Goal: Task Accomplishment & Management: Manage account settings

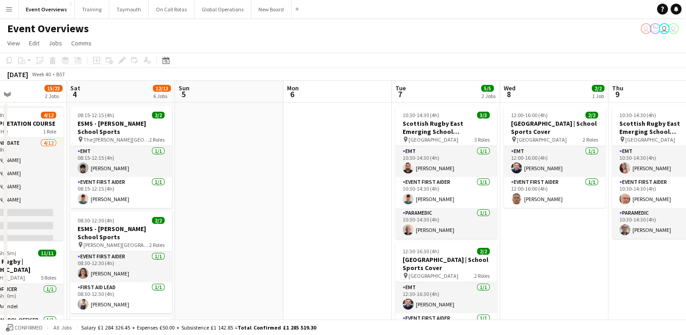
drag, startPoint x: 646, startPoint y: 179, endPoint x: 273, endPoint y: 202, distance: 373.9
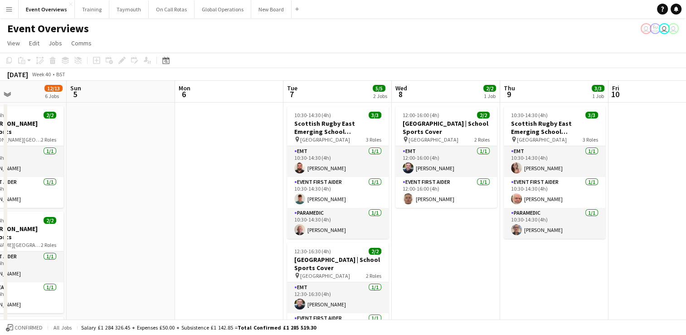
scroll to position [0, 279]
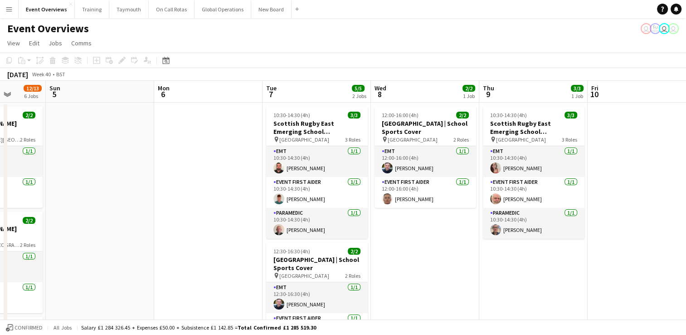
drag, startPoint x: 257, startPoint y: 204, endPoint x: 131, endPoint y: 192, distance: 125.7
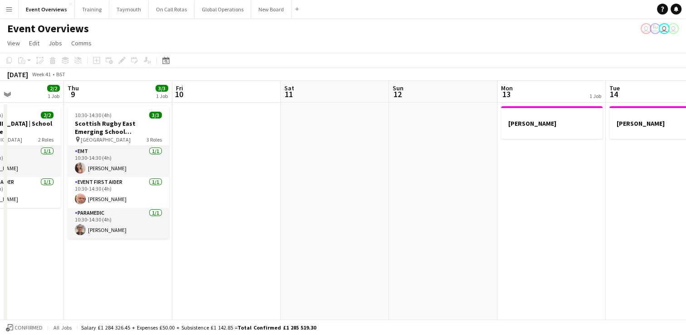
drag, startPoint x: 645, startPoint y: 201, endPoint x: 230, endPoint y: 209, distance: 414.9
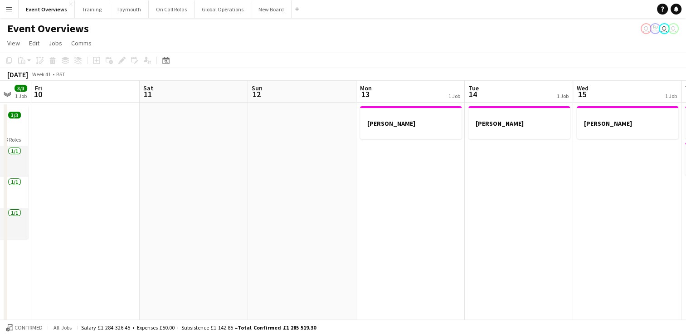
drag, startPoint x: 493, startPoint y: 212, endPoint x: 234, endPoint y: 213, distance: 258.9
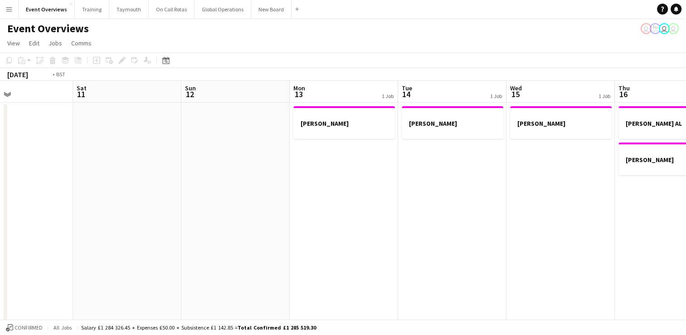
drag, startPoint x: 441, startPoint y: 220, endPoint x: 203, endPoint y: 221, distance: 237.6
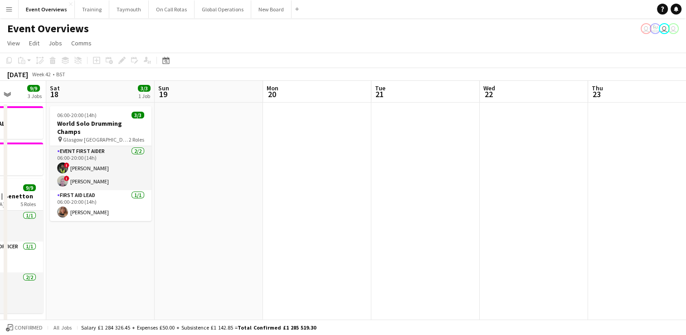
scroll to position [0, 286]
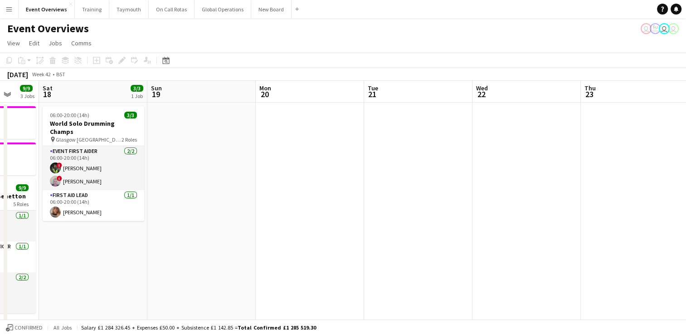
drag, startPoint x: 611, startPoint y: 262, endPoint x: 118, endPoint y: 248, distance: 493.4
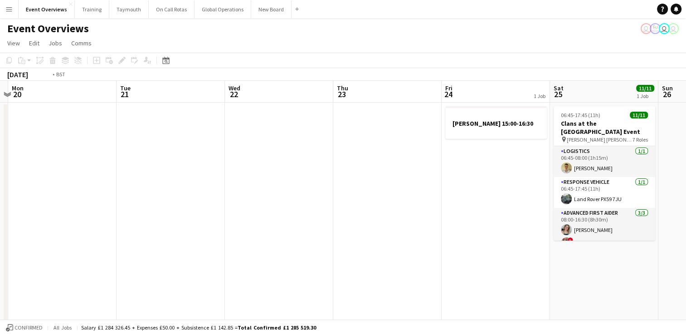
drag, startPoint x: 400, startPoint y: 218, endPoint x: 134, endPoint y: 219, distance: 265.7
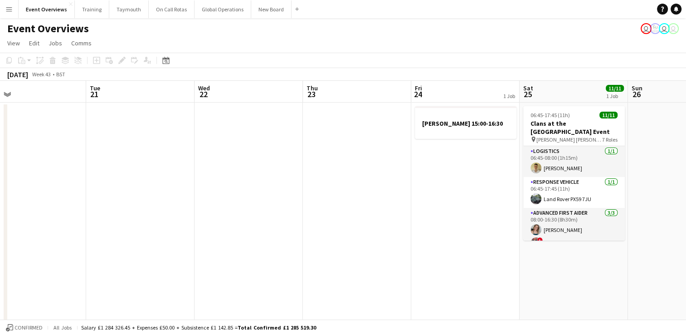
scroll to position [0, 250]
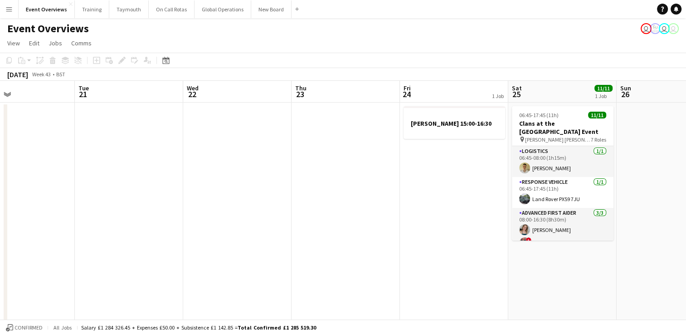
drag, startPoint x: 435, startPoint y: 172, endPoint x: 194, endPoint y: 188, distance: 241.3
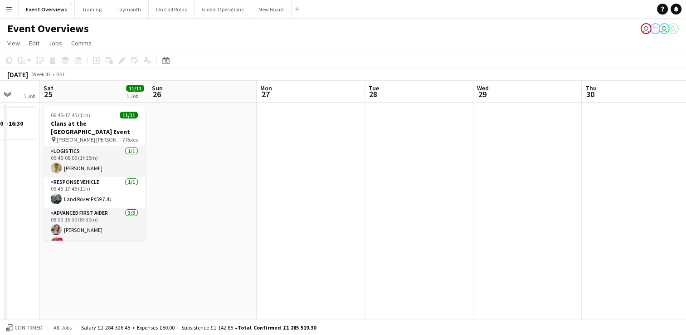
drag, startPoint x: 477, startPoint y: 204, endPoint x: 227, endPoint y: 214, distance: 250.9
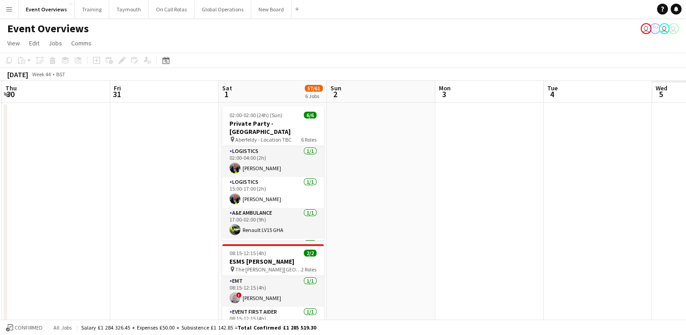
drag, startPoint x: 421, startPoint y: 214, endPoint x: 52, endPoint y: 208, distance: 369.1
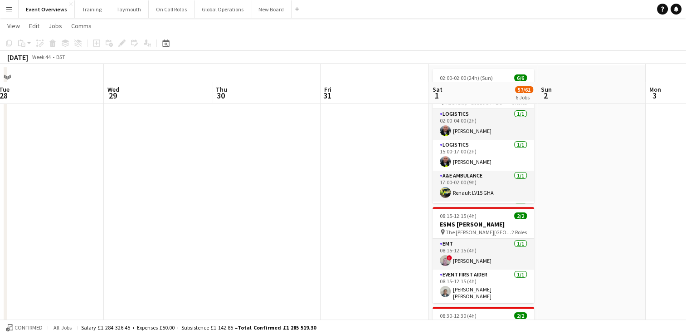
scroll to position [0, 0]
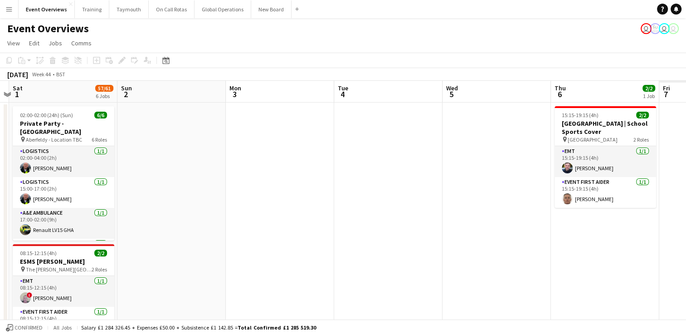
drag, startPoint x: 598, startPoint y: 173, endPoint x: 178, endPoint y: 191, distance: 420.7
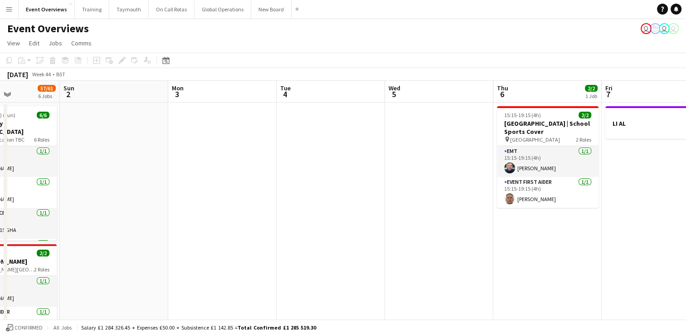
drag, startPoint x: 357, startPoint y: 190, endPoint x: 209, endPoint y: 202, distance: 149.2
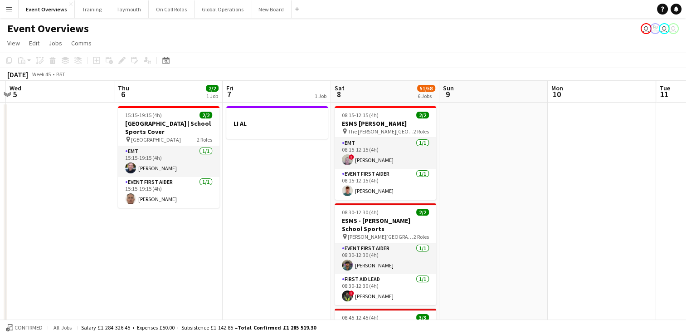
drag, startPoint x: 515, startPoint y: 244, endPoint x: 258, endPoint y: 255, distance: 258.2
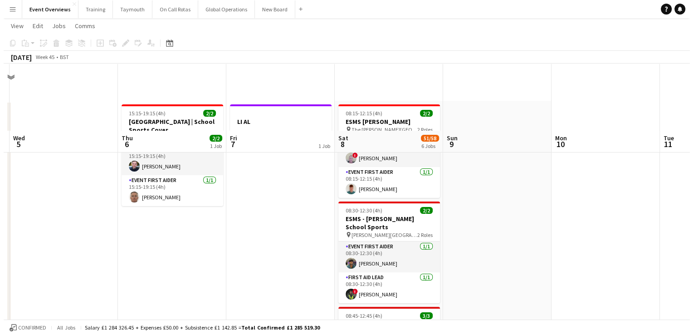
scroll to position [0, 0]
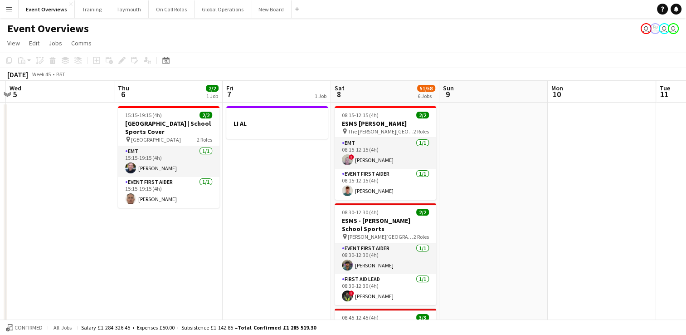
click at [9, 12] on app-icon "Menu" at bounding box center [8, 8] width 7 height 7
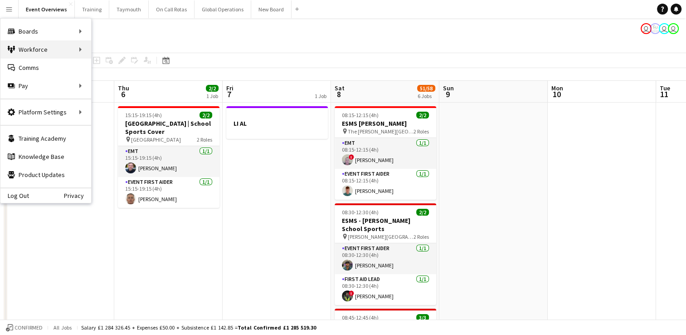
click at [37, 50] on div "Workforce Workforce" at bounding box center [45, 49] width 91 height 18
click at [120, 51] on link "My Workforce" at bounding box center [137, 49] width 91 height 18
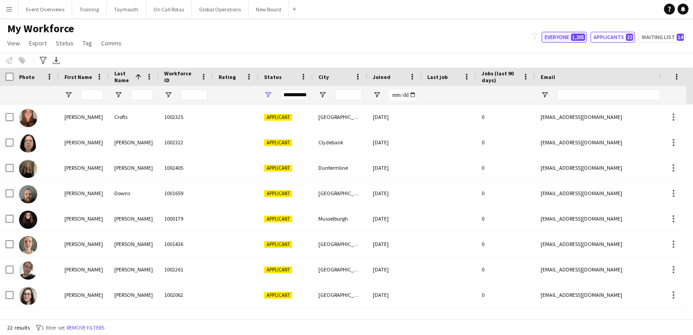
click at [560, 36] on button "Everyone 1,205" at bounding box center [563, 37] width 45 height 11
type input "**********"
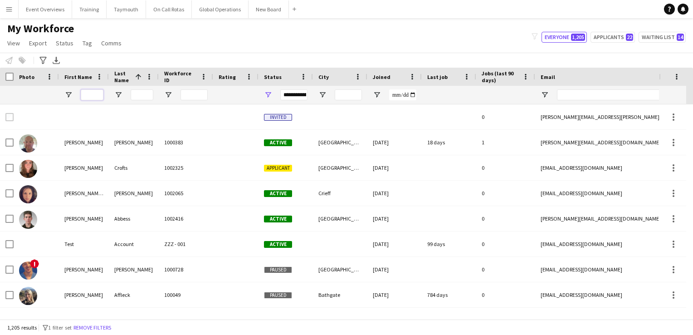
click at [99, 95] on input "First Name Filter Input" at bounding box center [92, 94] width 23 height 11
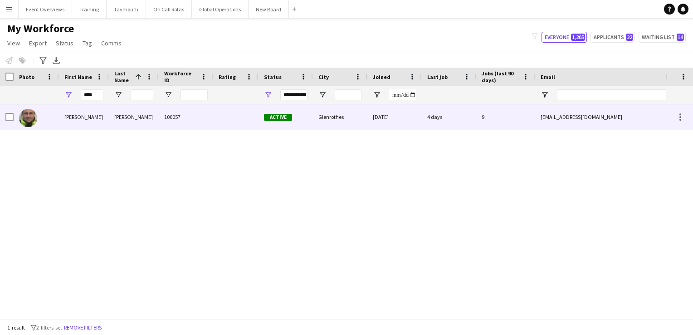
click at [71, 118] on div "[PERSON_NAME]" at bounding box center [84, 116] width 50 height 25
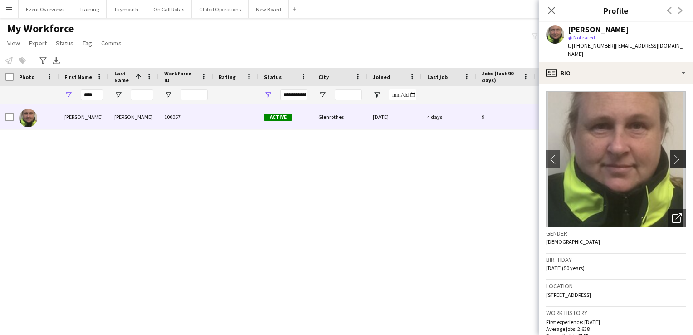
click at [673, 154] on app-icon "chevron-right" at bounding box center [679, 159] width 14 height 10
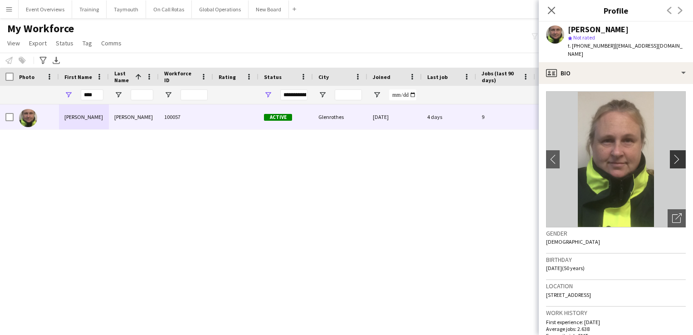
click at [673, 154] on app-icon "chevron-right" at bounding box center [679, 159] width 14 height 10
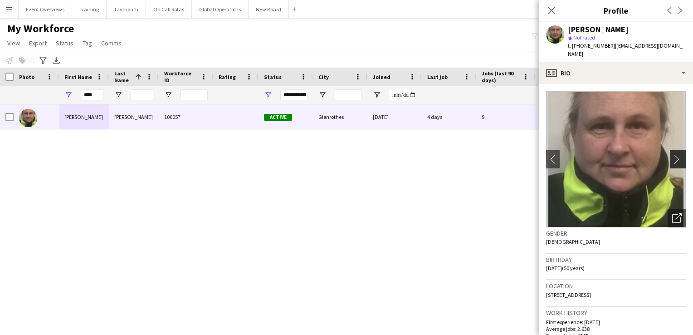
click at [673, 154] on app-icon "chevron-right" at bounding box center [679, 159] width 14 height 10
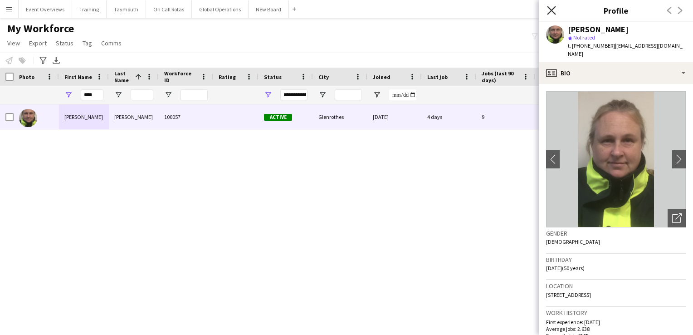
click at [550, 10] on icon at bounding box center [551, 10] width 9 height 9
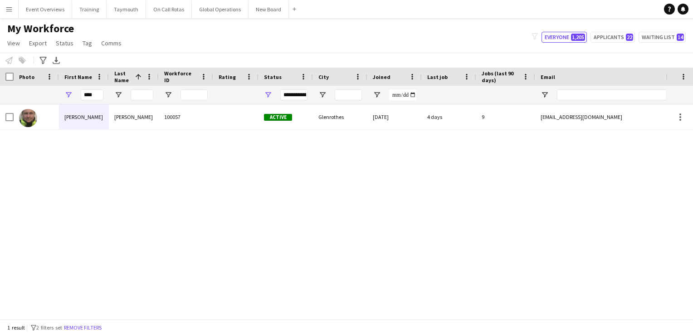
click at [9, 8] on app-icon "Menu" at bounding box center [8, 8] width 7 height 7
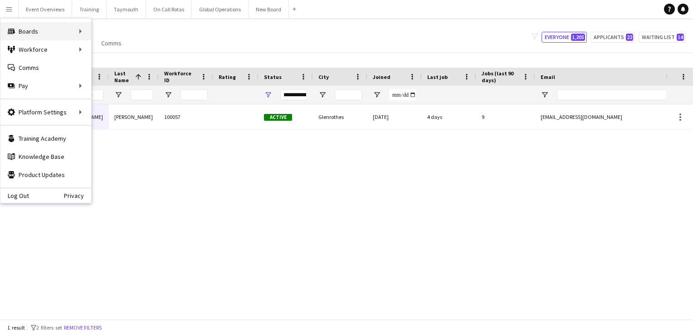
click at [29, 33] on div "Boards Boards" at bounding box center [45, 31] width 91 height 18
click at [195, 253] on div "[PERSON_NAME] 100057 Active Glenrothes [DATE] 4 days 9 [EMAIL_ADDRESS][DOMAIN_N…" at bounding box center [333, 208] width 666 height 208
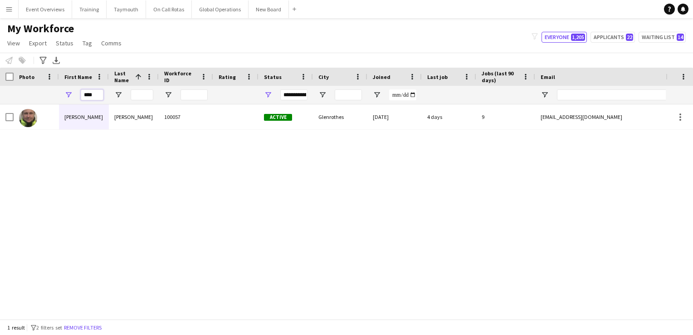
click at [98, 94] on input "****" at bounding box center [92, 94] width 23 height 11
type input "*"
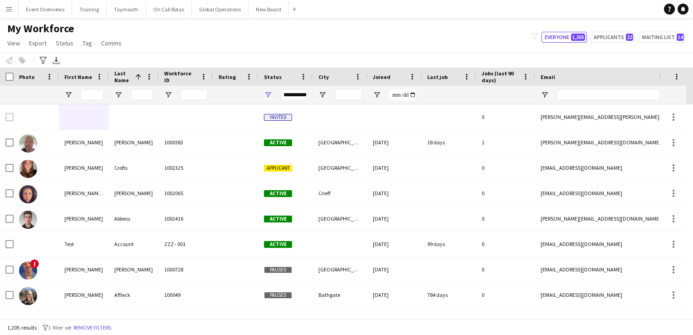
click at [9, 7] on app-icon "Menu" at bounding box center [8, 8] width 7 height 7
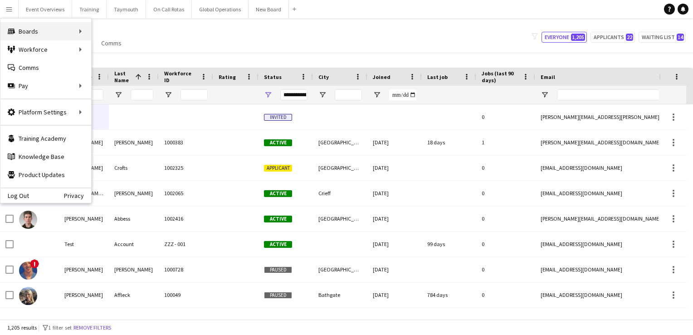
click at [26, 30] on div "Boards Boards" at bounding box center [45, 31] width 91 height 18
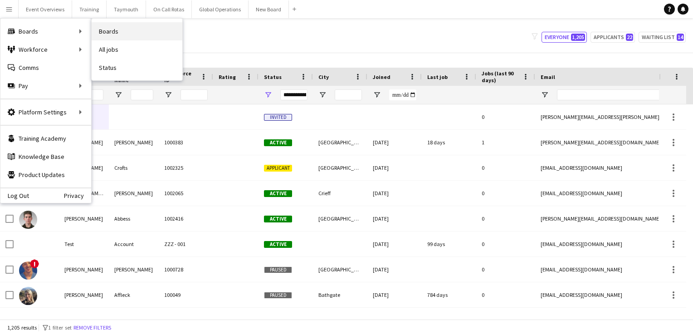
click at [112, 35] on link "Boards" at bounding box center [137, 31] width 91 height 18
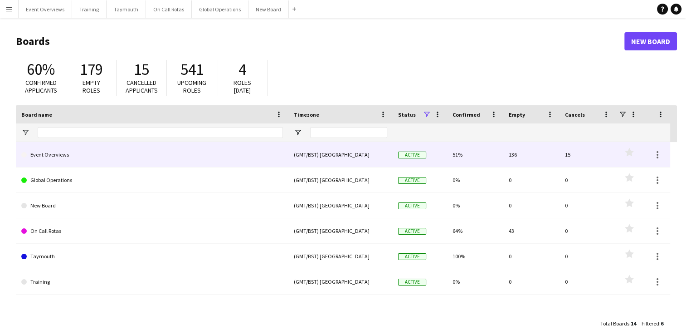
click at [45, 155] on link "Event Overviews" at bounding box center [152, 154] width 262 height 25
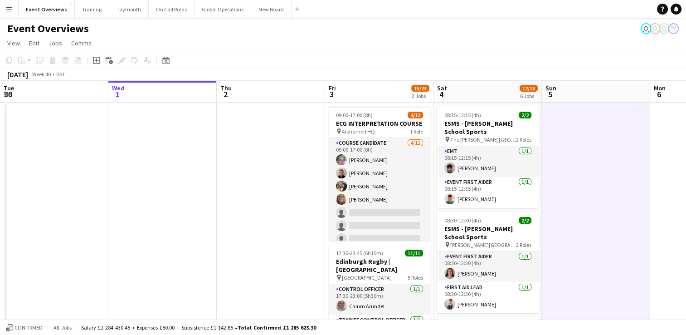
click at [13, 10] on button "Menu" at bounding box center [9, 9] width 18 height 18
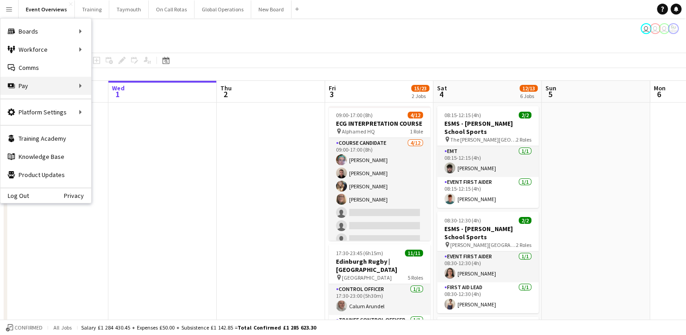
click at [82, 87] on div "Pay Pay" at bounding box center [45, 86] width 91 height 18
click at [104, 86] on link "Approvals" at bounding box center [137, 86] width 91 height 18
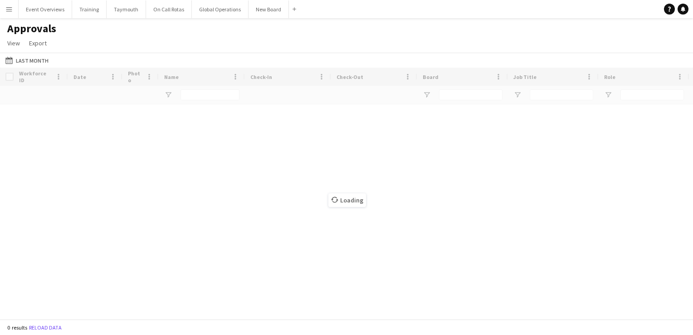
type input "****"
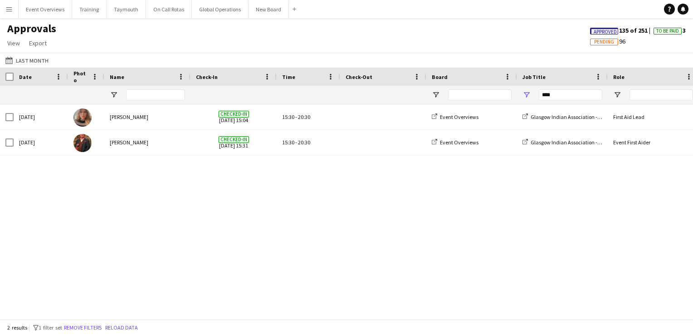
click at [594, 41] on span "Pending" at bounding box center [604, 42] width 20 height 6
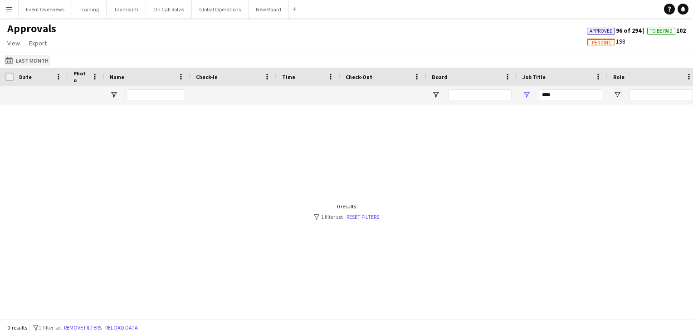
click at [39, 58] on button "Last Month Last Month" at bounding box center [27, 60] width 47 height 11
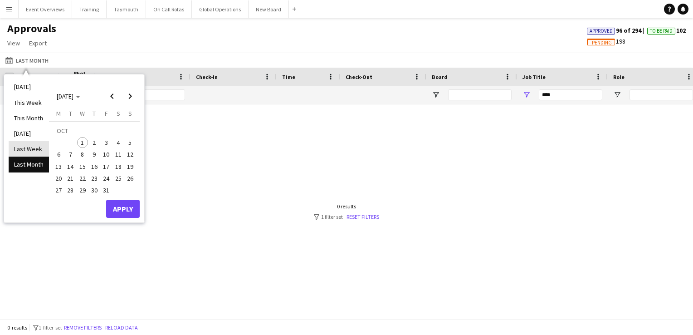
click at [24, 150] on li "Last Week" at bounding box center [29, 148] width 40 height 15
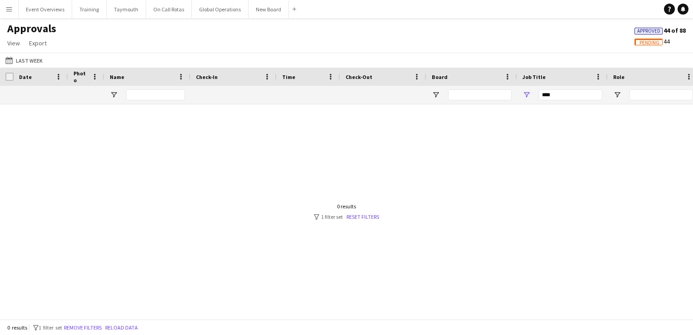
click at [7, 9] on app-icon "Menu" at bounding box center [8, 8] width 7 height 7
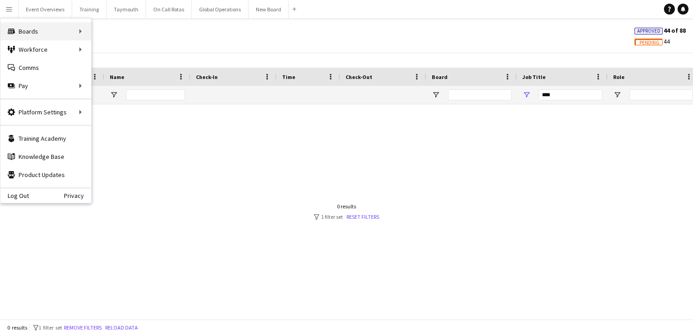
click at [30, 30] on div "Boards Boards" at bounding box center [45, 31] width 91 height 18
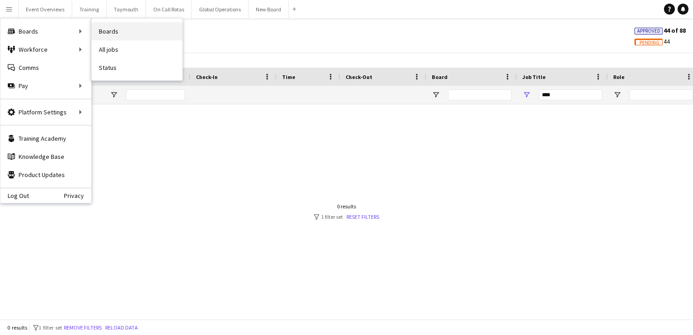
click at [111, 32] on link "Boards" at bounding box center [137, 31] width 91 height 18
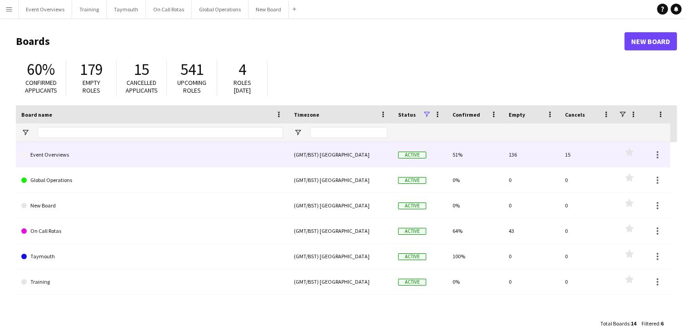
click at [40, 151] on link "Event Overviews" at bounding box center [152, 154] width 262 height 25
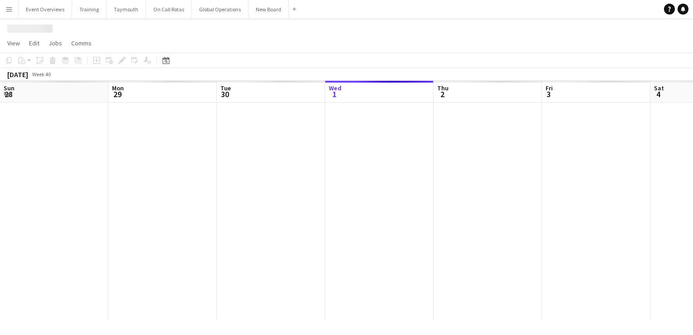
scroll to position [0, 217]
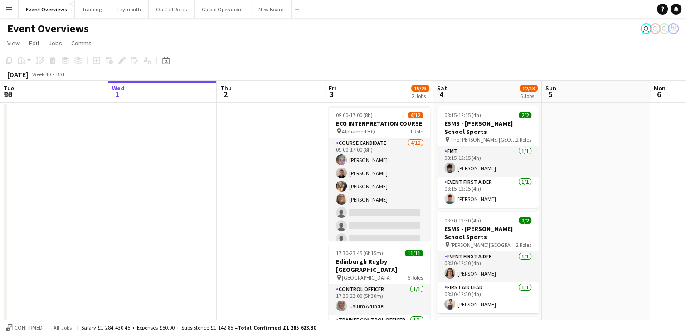
click at [9, 10] on app-icon "Menu" at bounding box center [8, 8] width 7 height 7
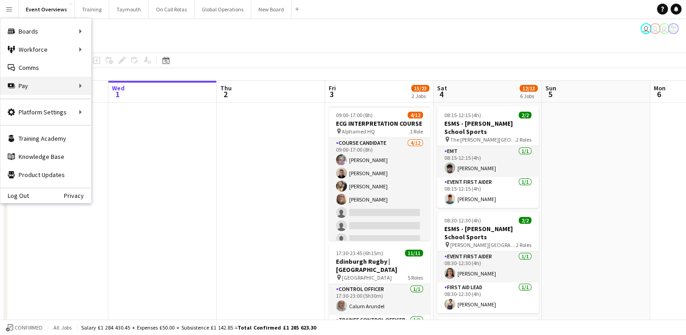
click at [18, 83] on div "Pay Pay" at bounding box center [45, 86] width 91 height 18
click at [114, 86] on link "Approvals" at bounding box center [137, 86] width 91 height 18
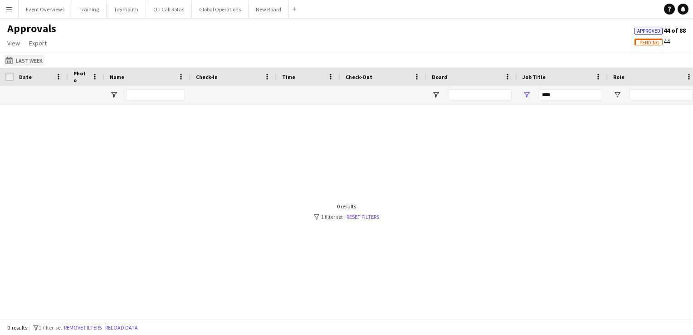
click at [29, 62] on button "Last Week Last Week" at bounding box center [24, 60] width 41 height 11
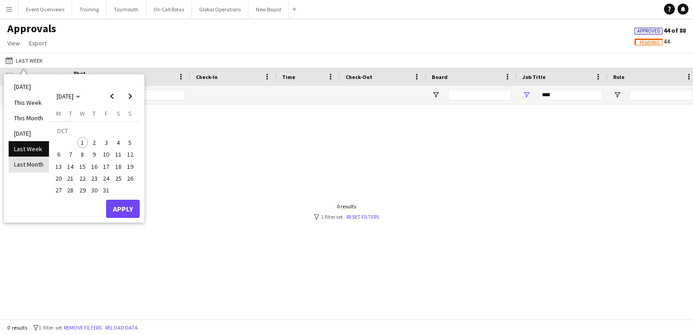
click at [23, 163] on li "Last Month" at bounding box center [29, 163] width 40 height 15
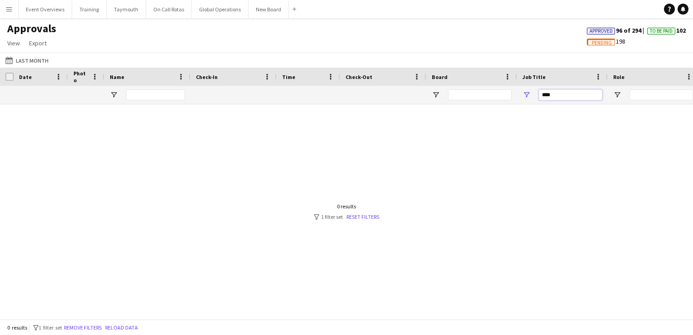
click at [561, 98] on input "****" at bounding box center [570, 94] width 63 height 11
type input "*"
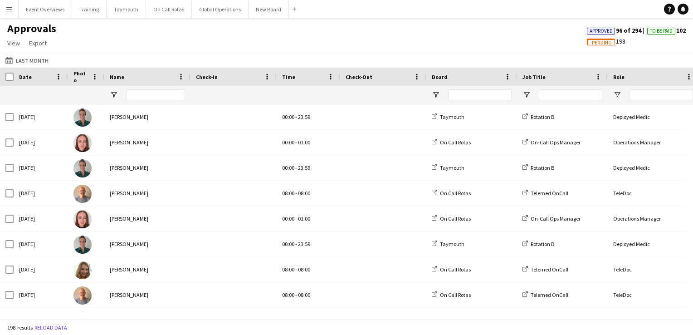
click at [593, 42] on span "Pending" at bounding box center [602, 43] width 20 height 6
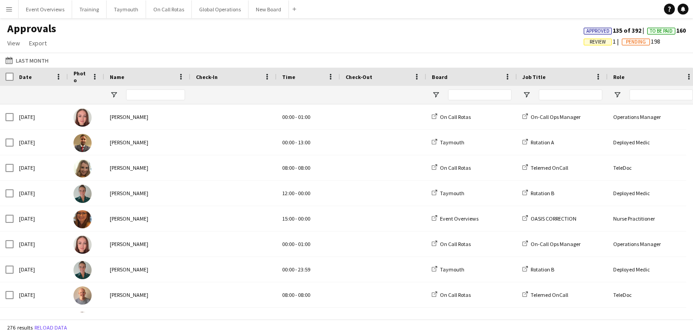
click at [597, 29] on span "Approved" at bounding box center [597, 31] width 23 height 6
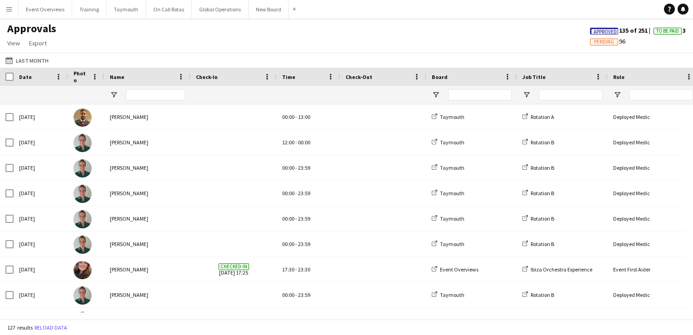
click at [602, 41] on span "Pending" at bounding box center [604, 42] width 20 height 6
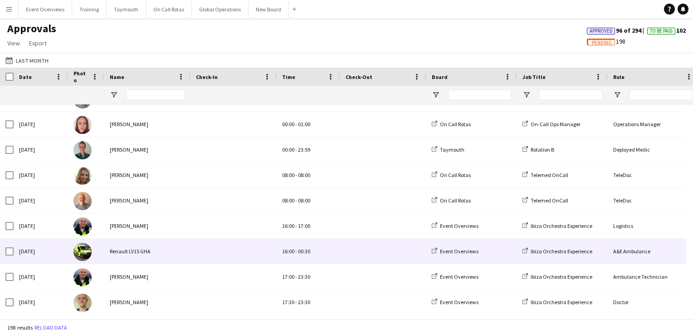
scroll to position [227, 0]
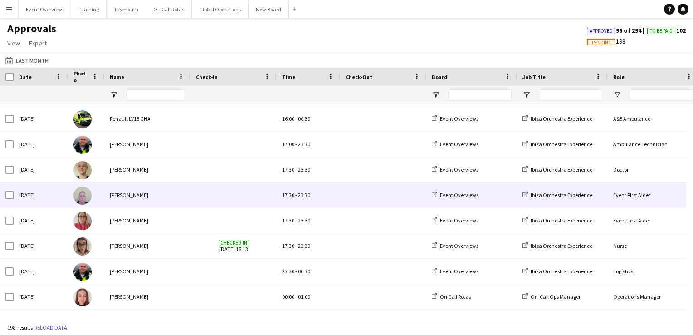
click at [170, 195] on div "[PERSON_NAME]" at bounding box center [147, 194] width 86 height 25
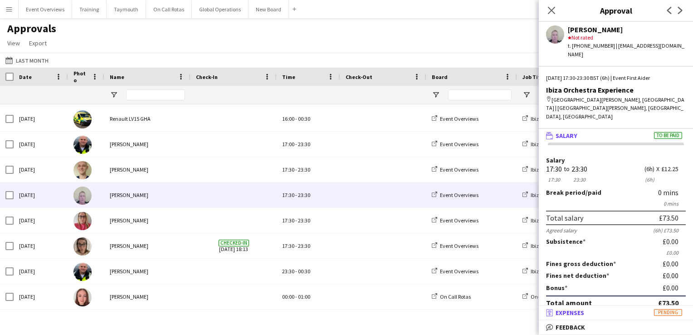
click at [672, 312] on span "Pending" at bounding box center [668, 312] width 28 height 7
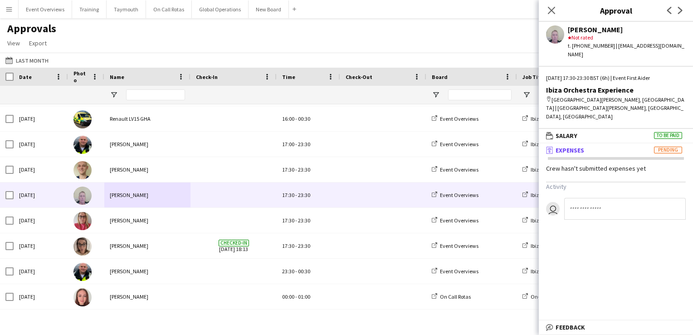
click at [6, 10] on app-icon "Menu" at bounding box center [8, 8] width 7 height 7
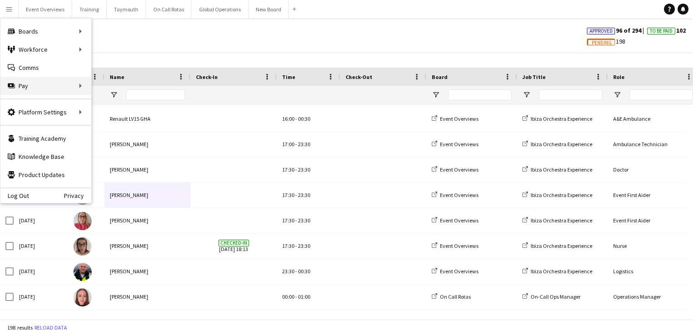
click at [23, 83] on div "Pay Pay" at bounding box center [45, 86] width 91 height 18
click at [109, 86] on link "Approvals" at bounding box center [137, 86] width 91 height 18
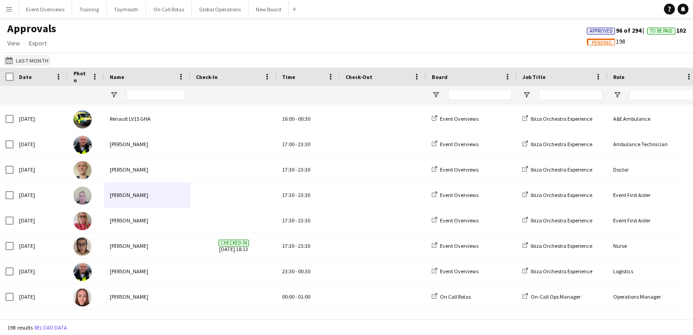
click at [26, 59] on button "Last Week Last Month" at bounding box center [27, 60] width 47 height 11
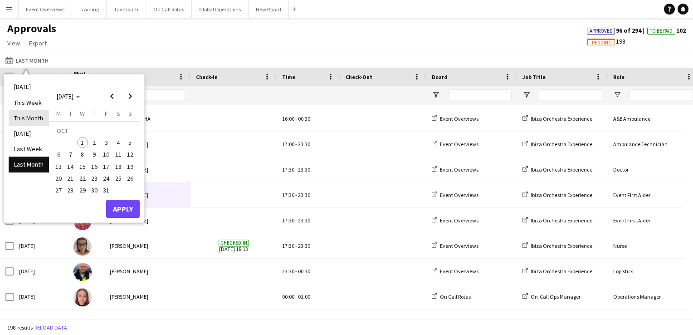
click at [33, 117] on li "This Month" at bounding box center [29, 117] width 40 height 15
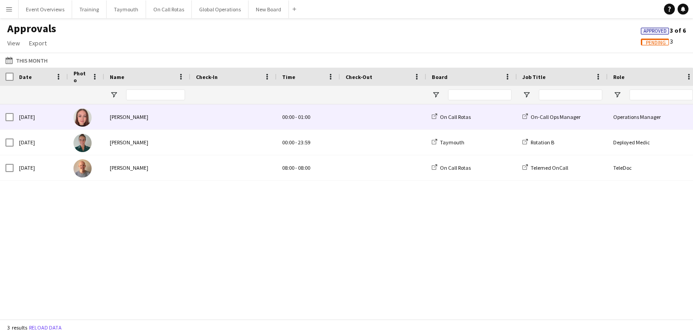
scroll to position [0, 0]
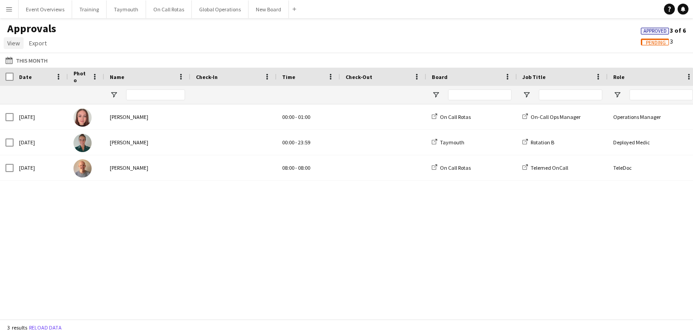
click at [13, 41] on span "View" at bounding box center [13, 43] width 13 height 8
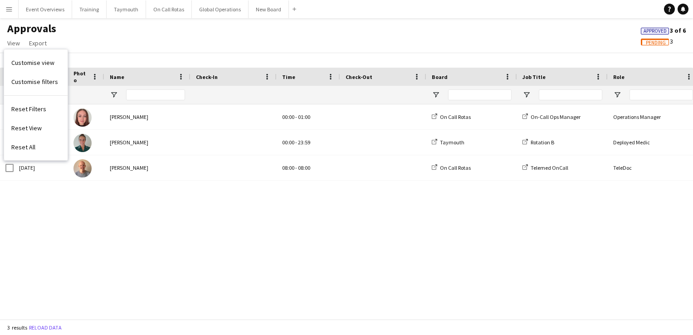
click at [118, 44] on div "Approvals View Customise view Customise filters Reset Filters Reset View Reset …" at bounding box center [346, 37] width 693 height 31
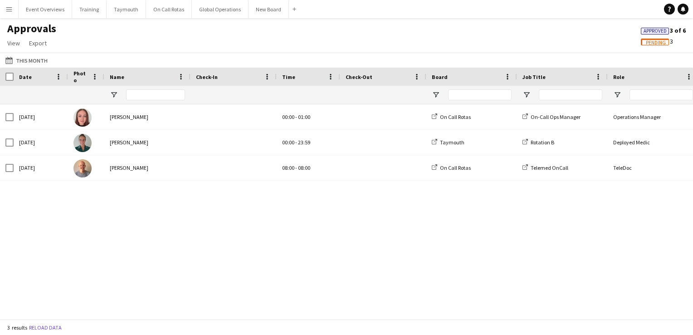
click at [6, 9] on app-icon "Menu" at bounding box center [8, 8] width 7 height 7
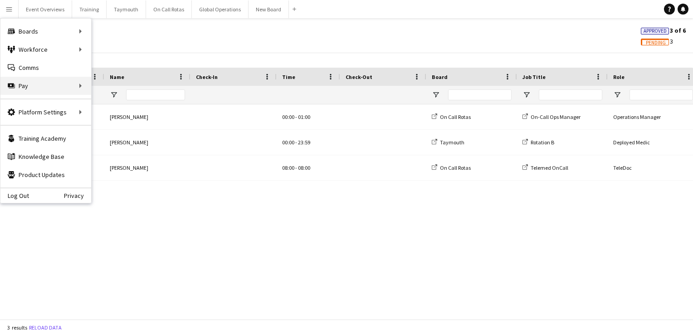
click at [21, 81] on div "Pay Pay" at bounding box center [45, 86] width 91 height 18
click at [105, 86] on link "Approvals" at bounding box center [137, 86] width 91 height 18
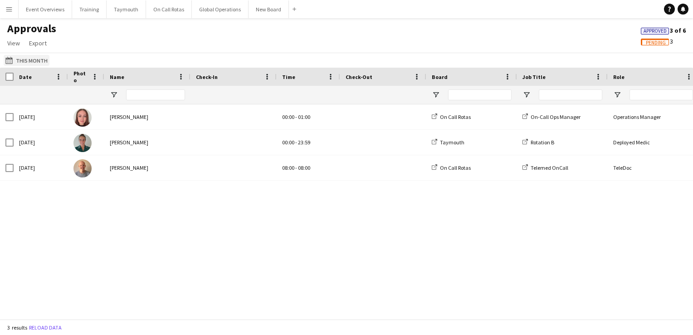
click at [42, 59] on button "Last Week This Month" at bounding box center [27, 60] width 46 height 11
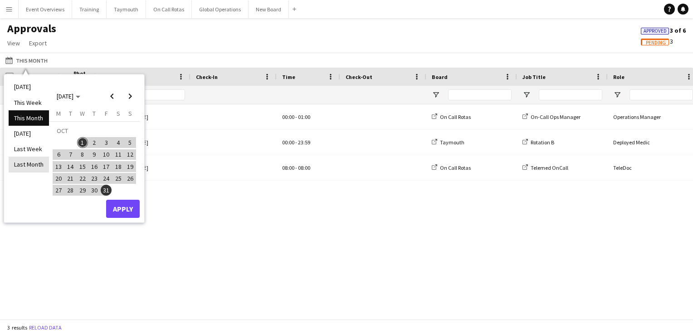
click at [24, 163] on li "Last Month" at bounding box center [29, 163] width 40 height 15
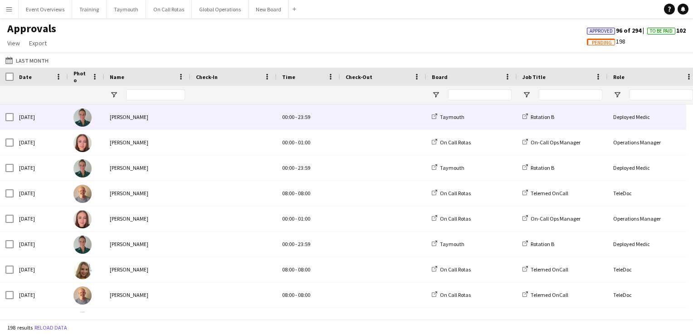
click at [120, 117] on div "[PERSON_NAME]" at bounding box center [147, 116] width 86 height 25
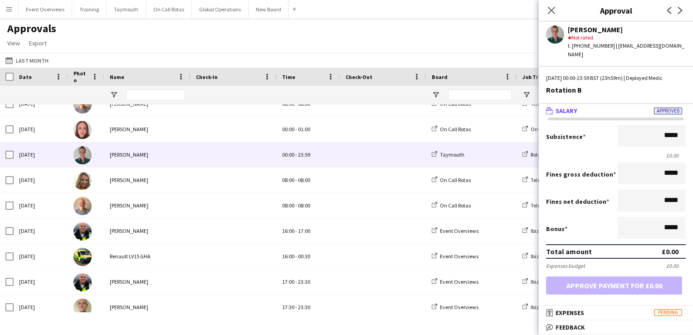
scroll to position [91, 0]
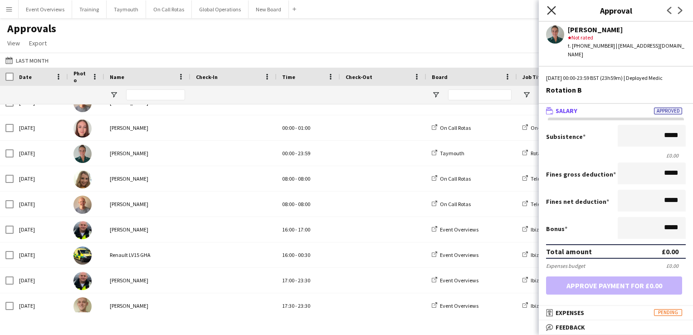
click at [552, 8] on icon "Close pop-in" at bounding box center [551, 10] width 9 height 9
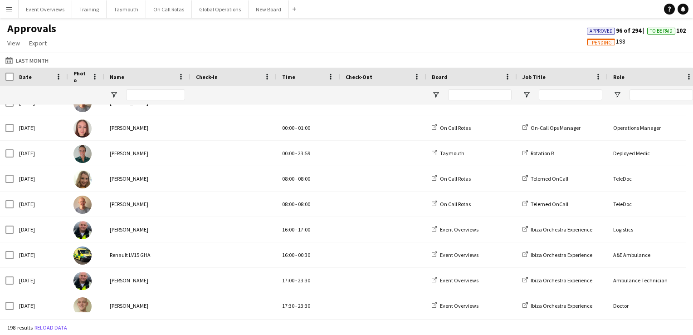
click at [659, 29] on span "To Be Paid" at bounding box center [661, 31] width 23 height 6
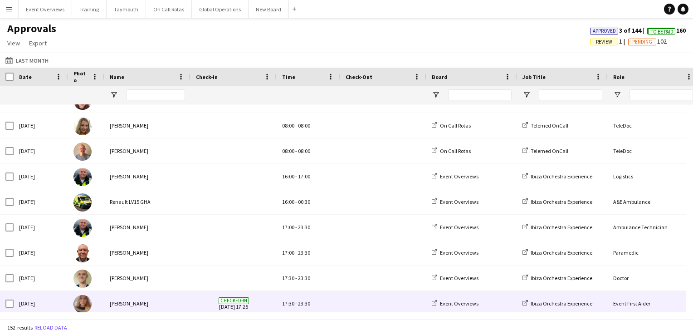
scroll to position [272, 0]
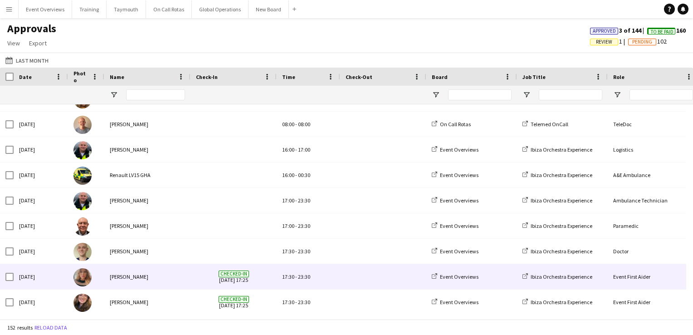
click at [131, 277] on div "[PERSON_NAME]" at bounding box center [147, 276] width 86 height 25
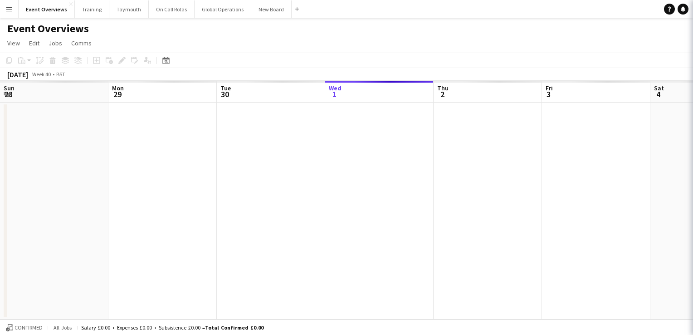
scroll to position [0, 217]
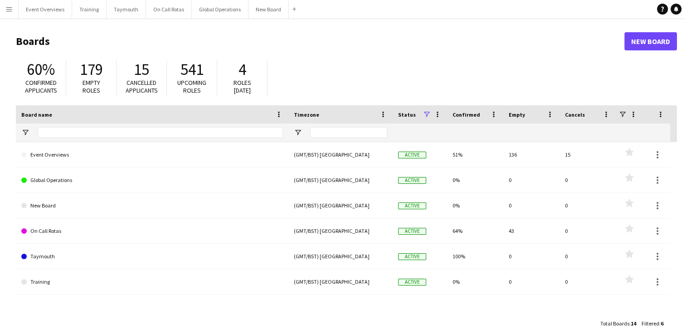
click at [11, 5] on button "Menu" at bounding box center [9, 9] width 18 height 18
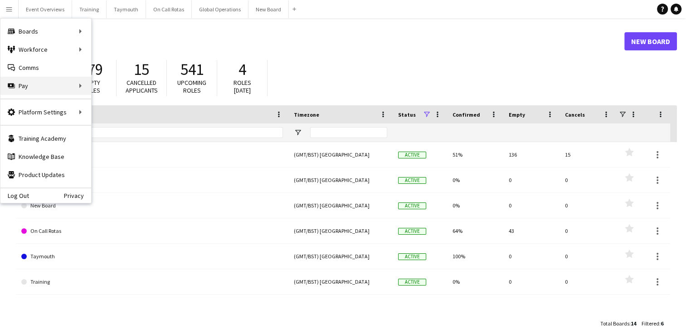
click at [78, 85] on div "Pay Pay" at bounding box center [45, 86] width 91 height 18
click at [113, 86] on link "Approvals" at bounding box center [137, 86] width 91 height 18
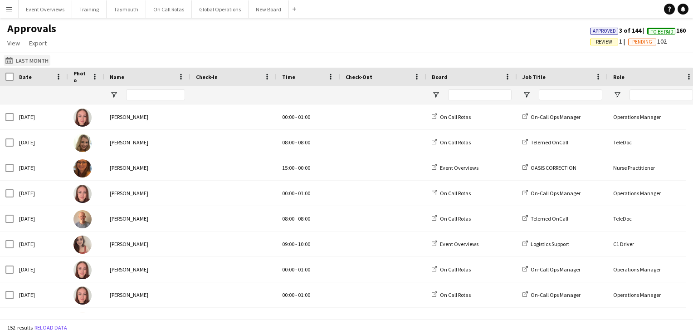
click at [28, 58] on button "Last Month Last Month" at bounding box center [27, 60] width 47 height 11
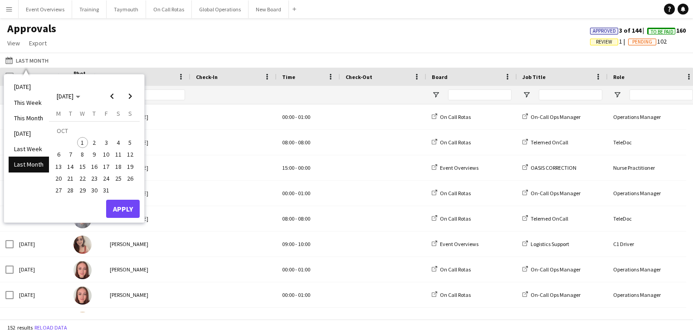
click at [27, 162] on li "Last Month" at bounding box center [29, 163] width 40 height 15
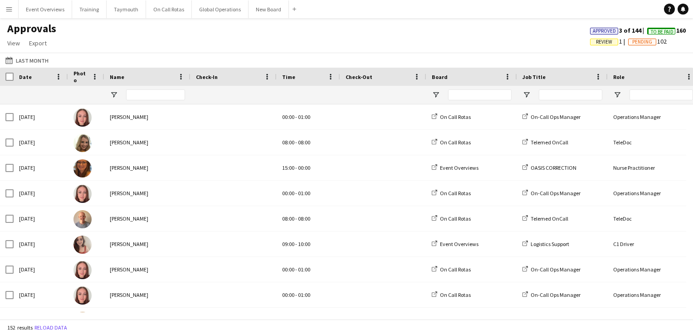
click at [598, 30] on span "Approved" at bounding box center [604, 31] width 23 height 6
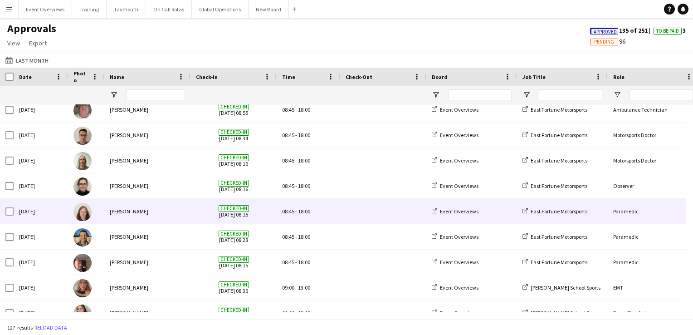
scroll to position [952, 0]
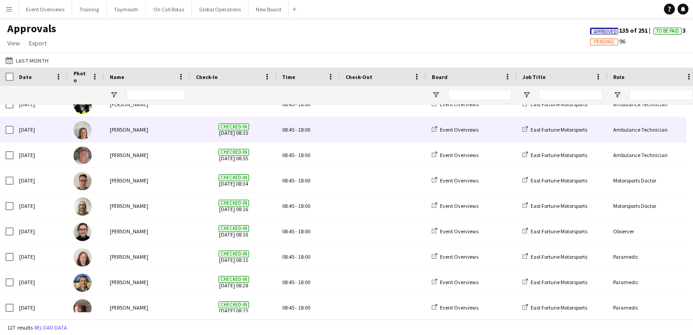
click at [141, 131] on div "[PERSON_NAME]" at bounding box center [147, 129] width 86 height 25
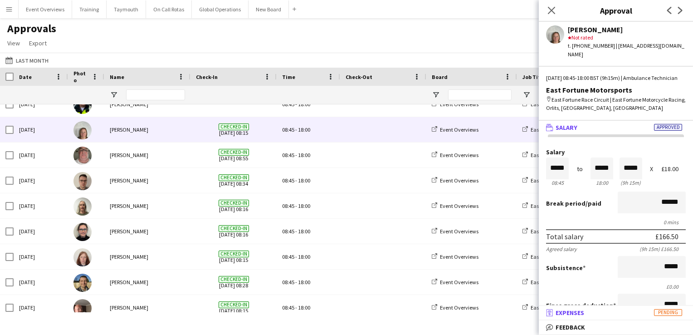
click at [668, 313] on span "Pending" at bounding box center [668, 312] width 28 height 7
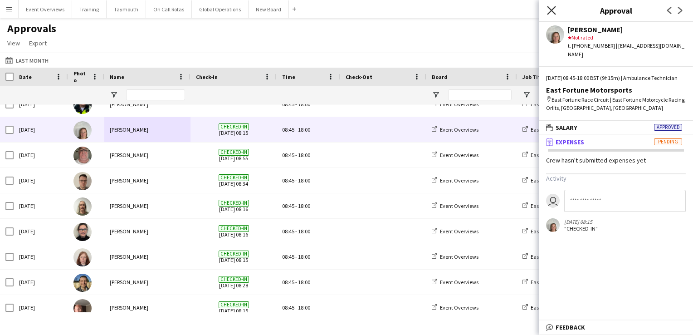
click at [550, 10] on icon at bounding box center [551, 10] width 9 height 9
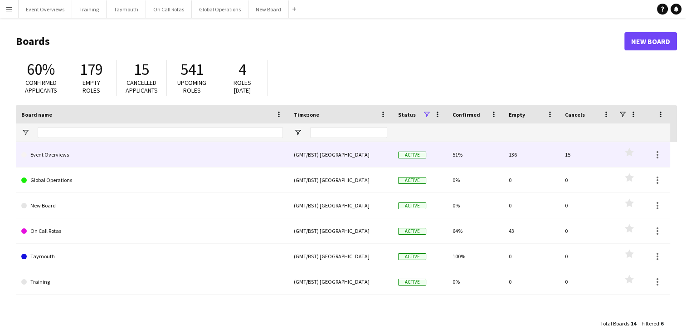
click at [45, 156] on link "Event Overviews" at bounding box center [152, 154] width 262 height 25
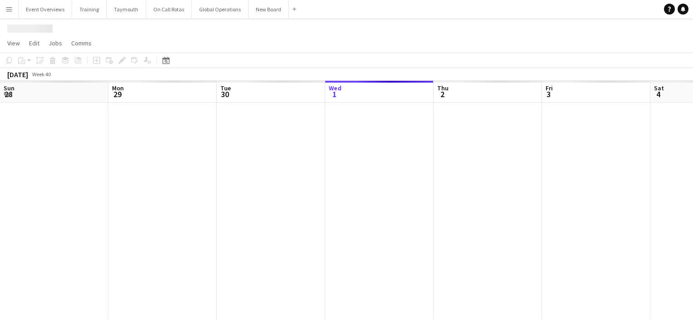
scroll to position [0, 217]
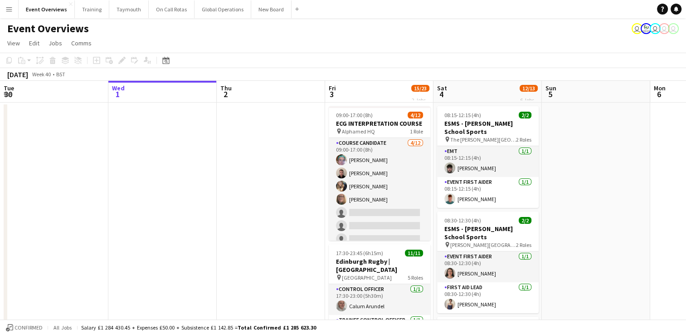
click at [9, 12] on app-icon "Menu" at bounding box center [8, 8] width 7 height 7
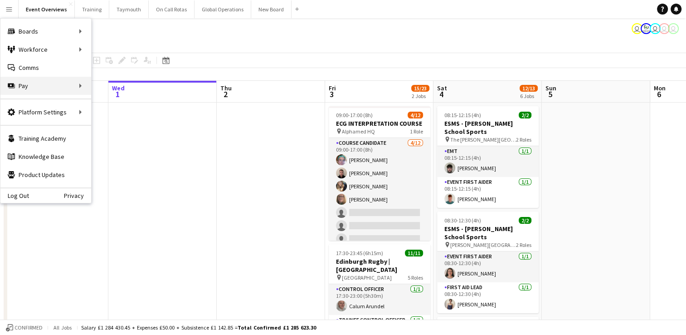
click at [20, 86] on div "Pay Pay" at bounding box center [45, 86] width 91 height 18
click at [124, 86] on link "Approvals" at bounding box center [137, 86] width 91 height 18
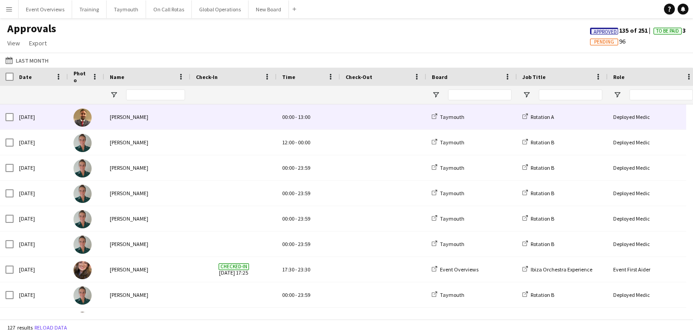
click at [82, 117] on img at bounding box center [82, 117] width 18 height 18
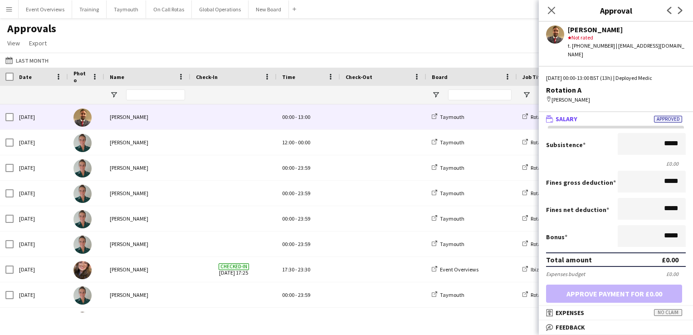
click at [555, 32] on app-user-avatar at bounding box center [555, 34] width 18 height 18
click at [554, 34] on app-user-avatar at bounding box center [555, 34] width 18 height 18
click at [553, 10] on icon "Close pop-in" at bounding box center [551, 10] width 9 height 9
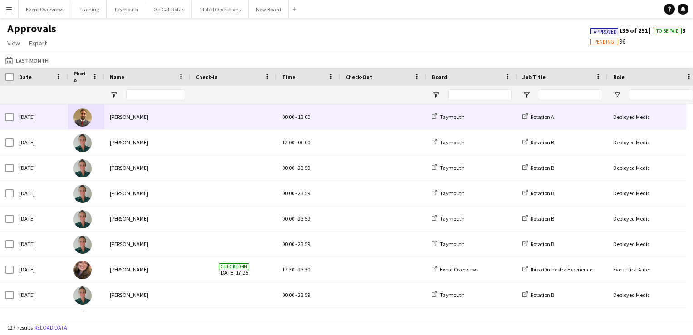
click at [78, 117] on img at bounding box center [82, 117] width 18 height 18
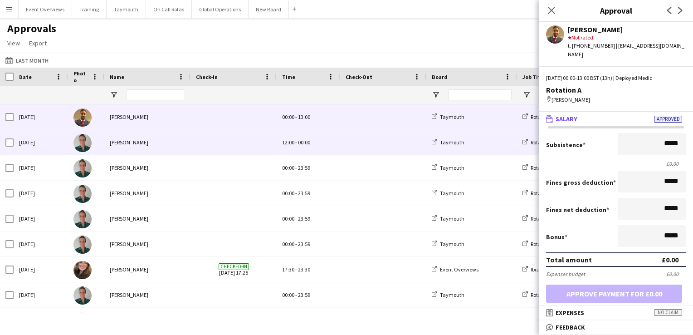
drag, startPoint x: 83, startPoint y: 141, endPoint x: 83, endPoint y: 148, distance: 6.4
click at [83, 142] on img at bounding box center [82, 143] width 18 height 18
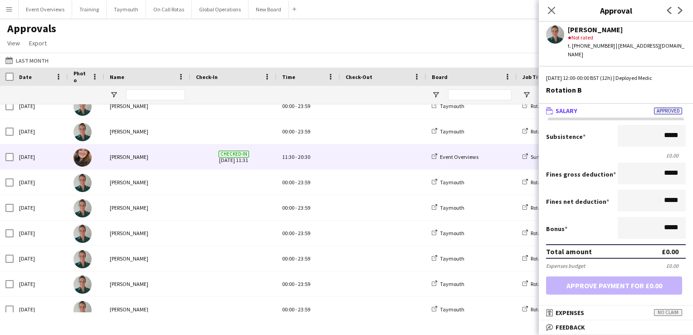
scroll to position [136, 0]
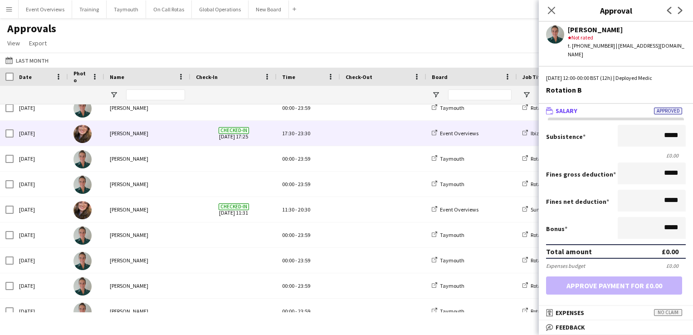
click at [87, 131] on img at bounding box center [82, 134] width 18 height 18
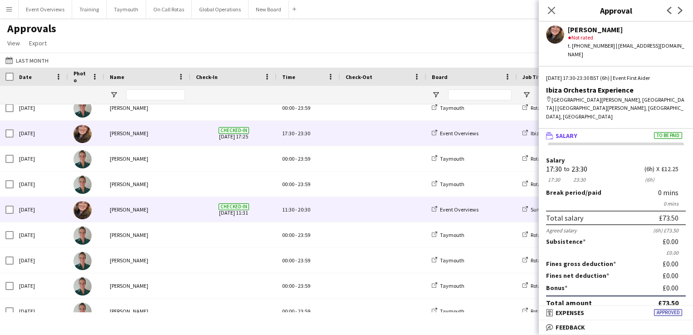
click at [83, 210] on img at bounding box center [82, 210] width 18 height 18
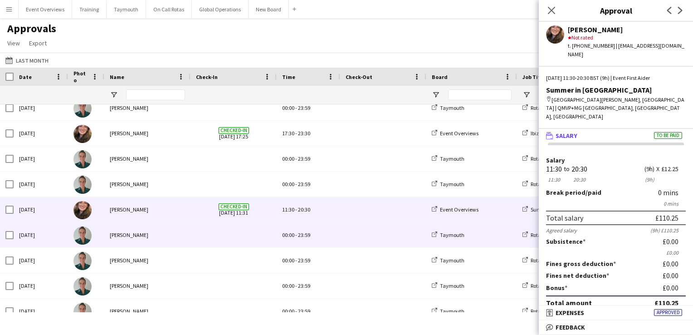
click at [81, 243] on img at bounding box center [82, 235] width 18 height 18
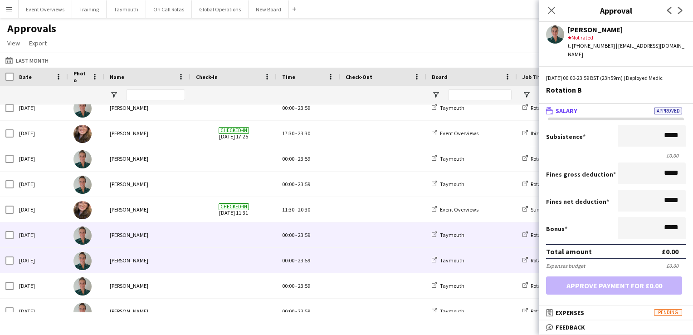
click at [82, 255] on img at bounding box center [82, 261] width 18 height 18
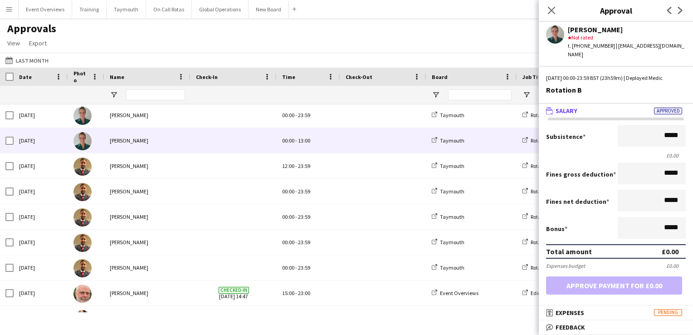
scroll to position [452, 0]
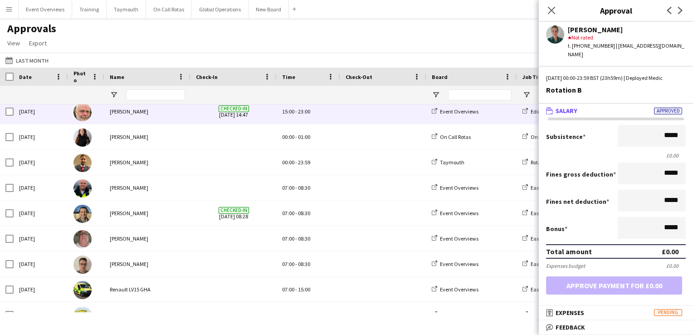
click at [80, 112] on img at bounding box center [82, 112] width 18 height 18
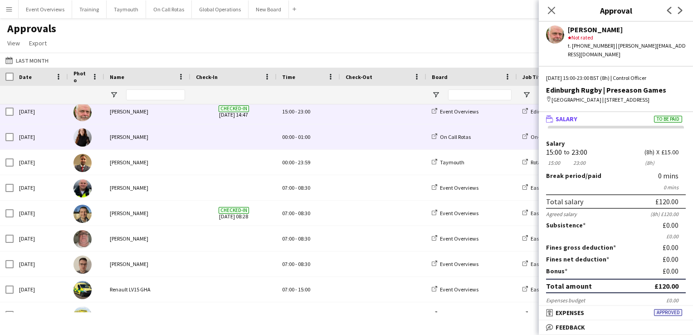
click at [80, 138] on img at bounding box center [82, 137] width 18 height 18
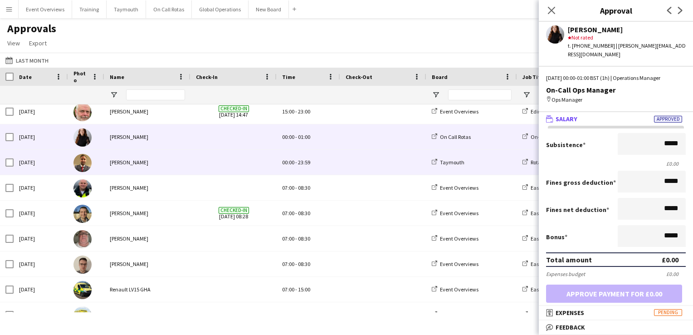
click at [81, 161] on img at bounding box center [82, 163] width 18 height 18
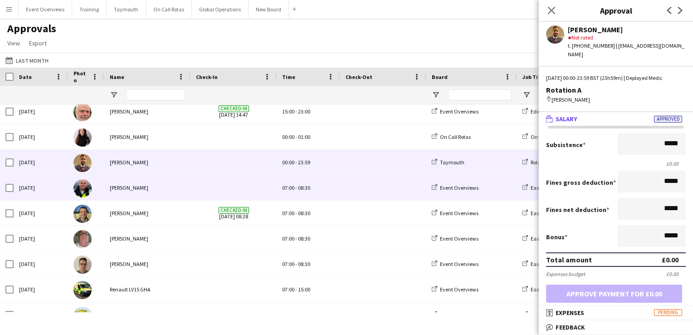
click at [84, 190] on img at bounding box center [82, 188] width 18 height 18
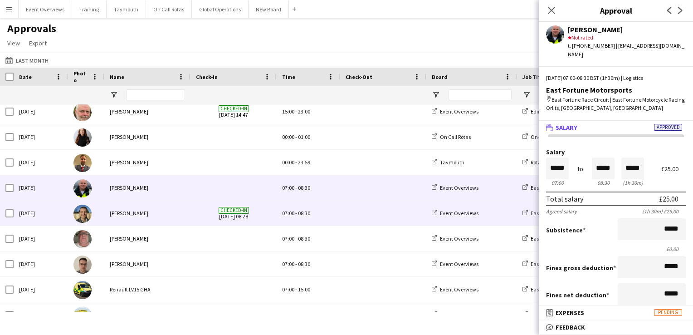
click at [83, 215] on img at bounding box center [82, 213] width 18 height 18
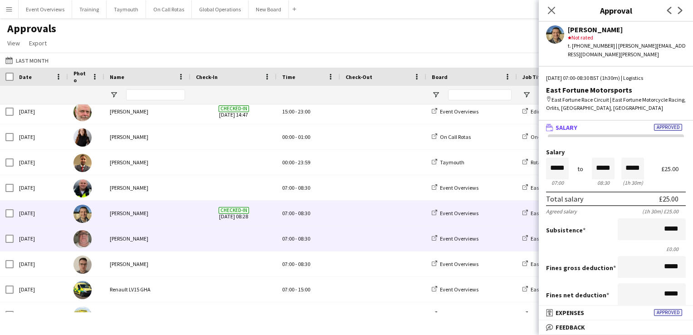
click at [79, 239] on img at bounding box center [82, 239] width 18 height 18
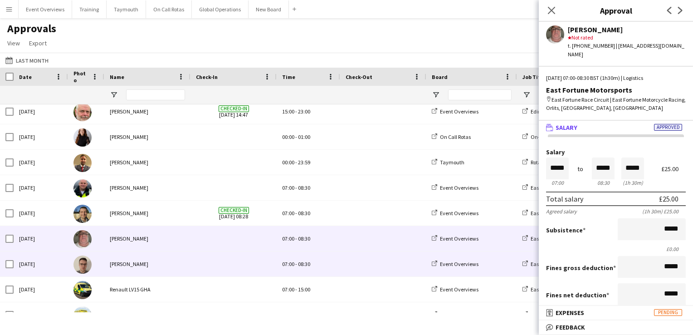
click at [83, 266] on img at bounding box center [82, 264] width 18 height 18
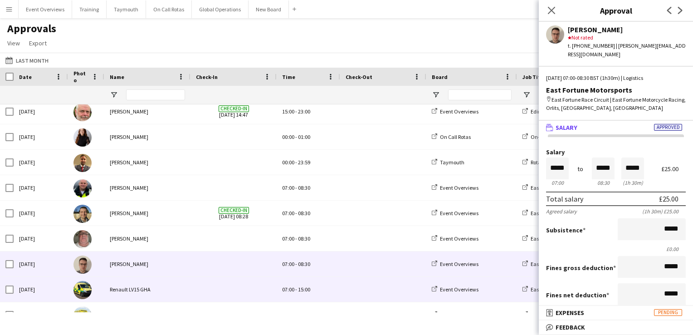
click at [88, 289] on img at bounding box center [82, 290] width 18 height 18
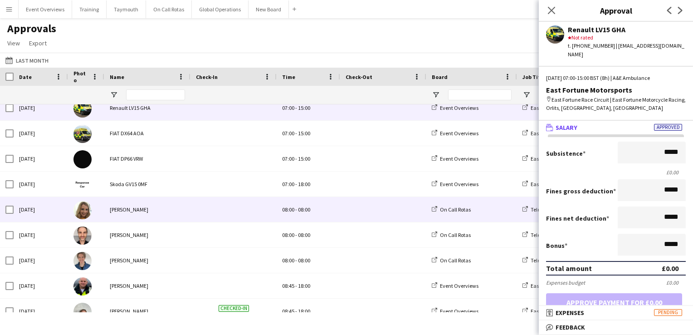
click at [83, 211] on img at bounding box center [82, 210] width 18 height 18
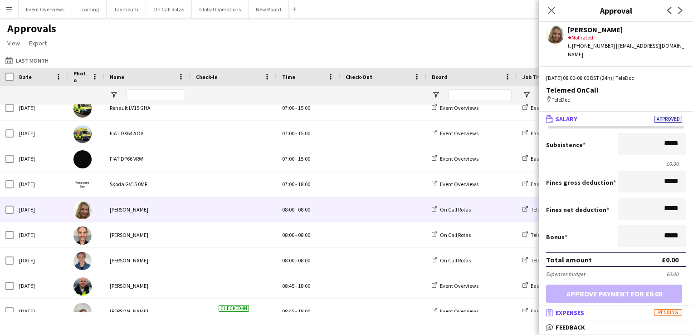
click at [570, 312] on span "Expenses" at bounding box center [569, 312] width 29 height 8
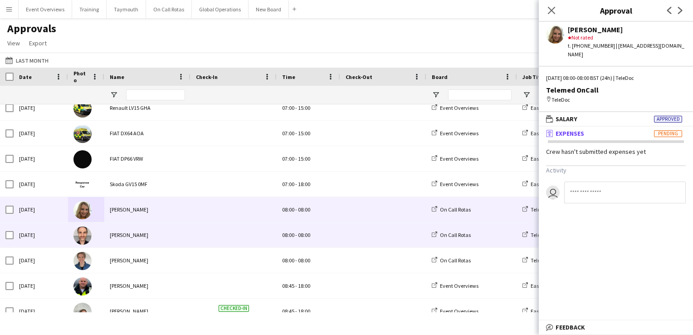
click at [78, 236] on img at bounding box center [82, 235] width 18 height 18
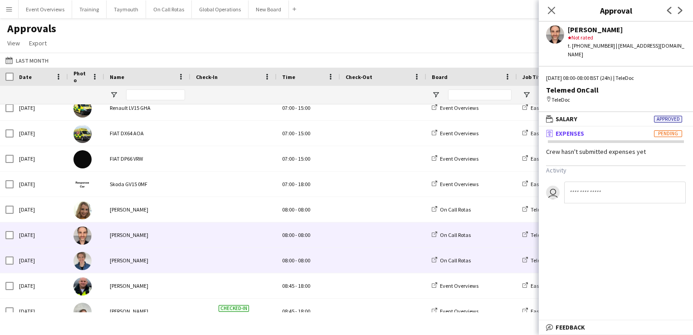
click at [78, 260] on img at bounding box center [82, 261] width 18 height 18
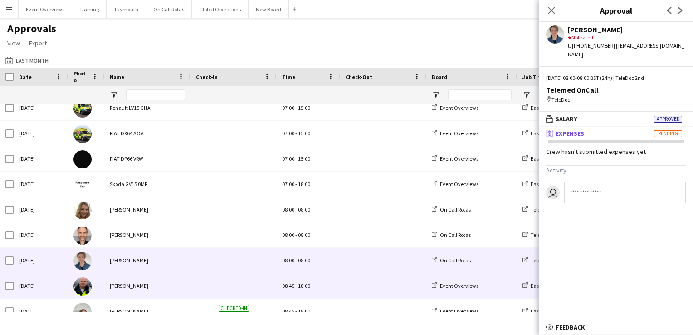
click at [83, 282] on img at bounding box center [82, 286] width 18 height 18
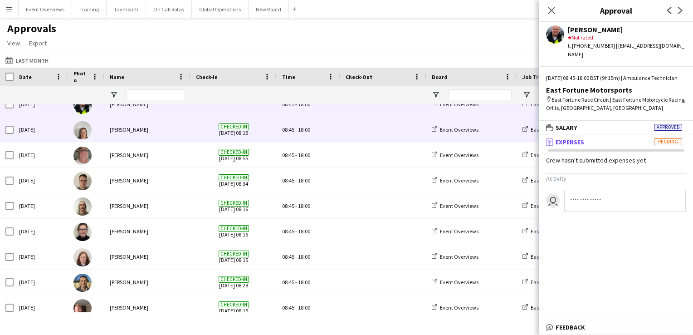
click at [83, 130] on img at bounding box center [82, 130] width 18 height 18
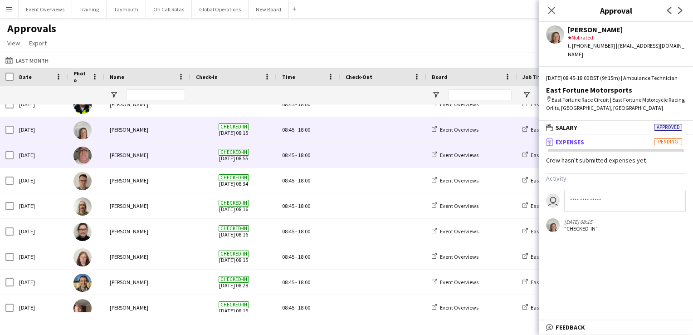
click at [83, 154] on img at bounding box center [82, 155] width 18 height 18
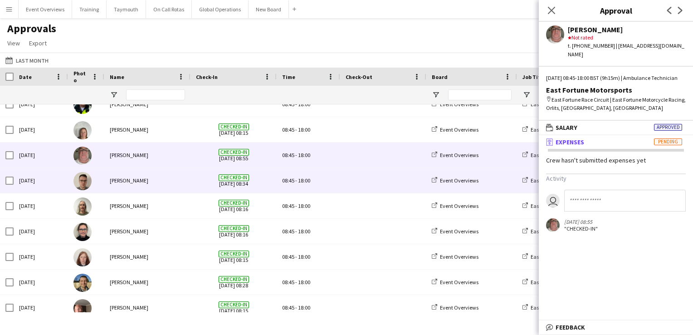
click at [81, 179] on img at bounding box center [82, 181] width 18 height 18
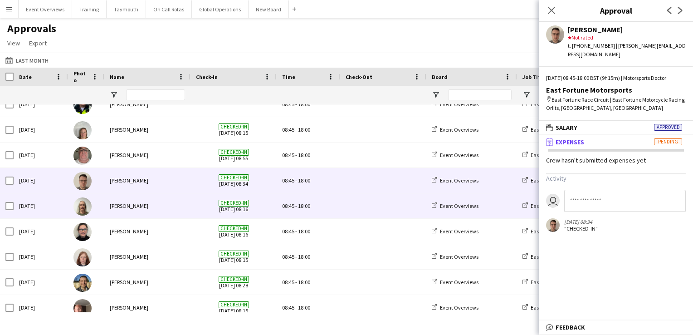
click at [82, 210] on img at bounding box center [82, 206] width 18 height 18
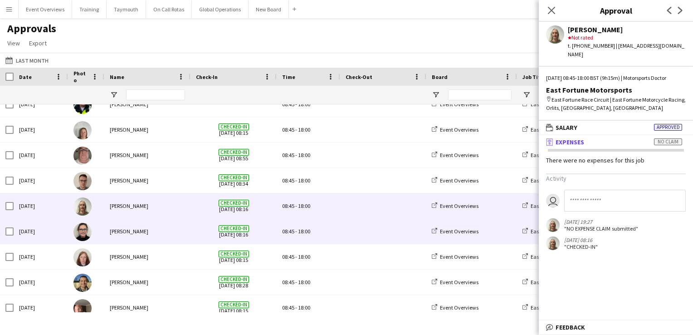
click at [85, 230] on img at bounding box center [82, 232] width 18 height 18
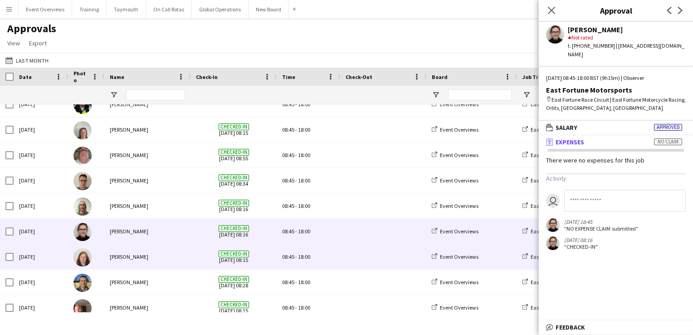
click at [81, 258] on img at bounding box center [82, 257] width 18 height 18
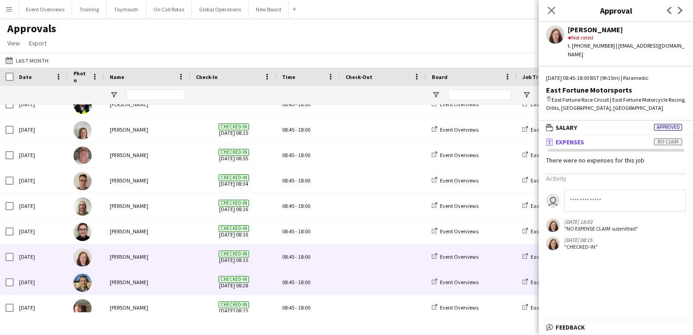
click at [82, 280] on img at bounding box center [82, 282] width 18 height 18
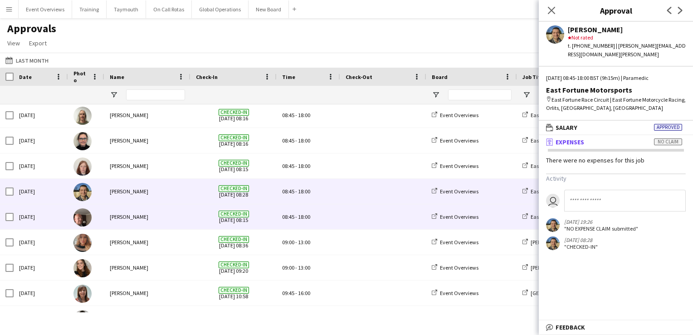
click at [83, 221] on img at bounding box center [82, 217] width 18 height 18
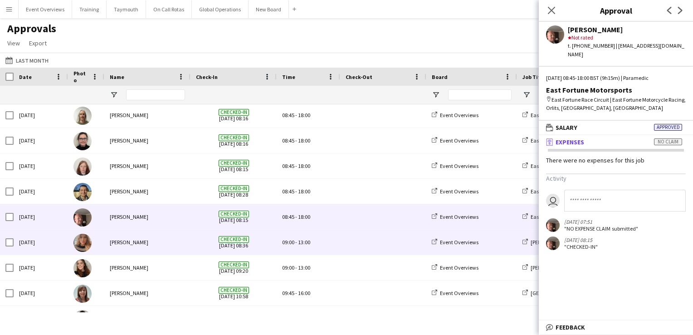
click at [83, 241] on img at bounding box center [82, 242] width 18 height 18
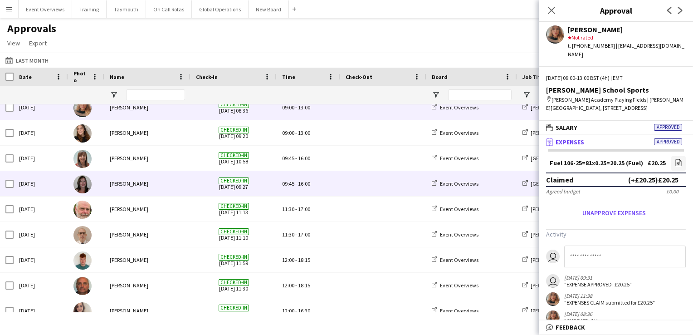
scroll to position [1179, 0]
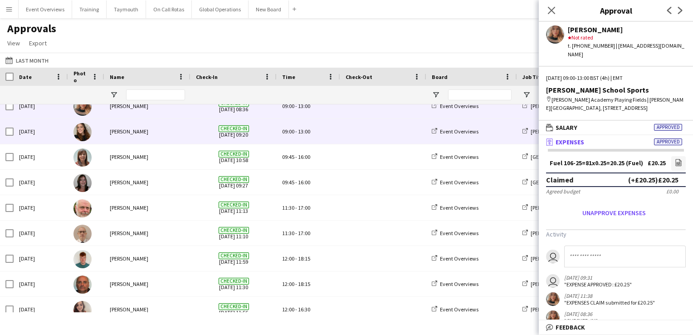
click at [80, 131] on img at bounding box center [82, 132] width 18 height 18
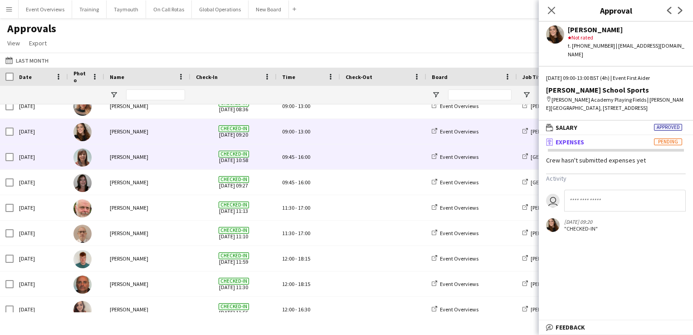
click at [82, 153] on img at bounding box center [82, 157] width 18 height 18
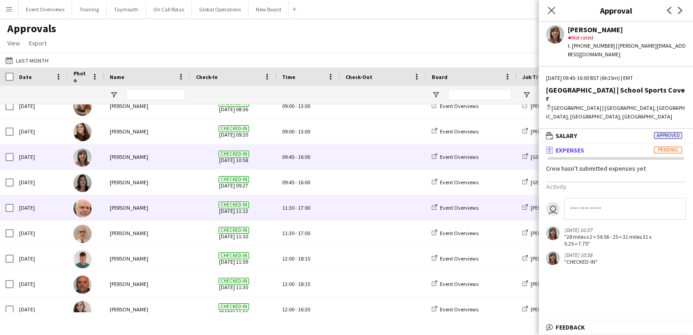
click at [83, 209] on img at bounding box center [82, 208] width 18 height 18
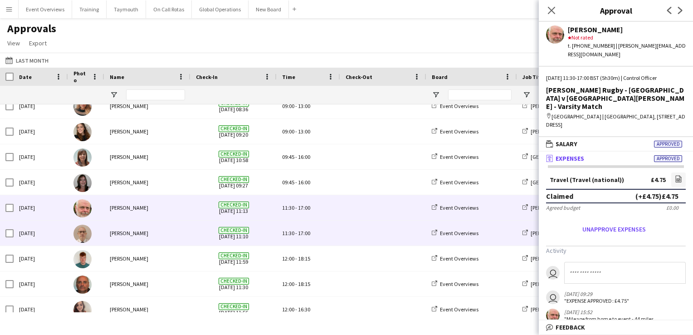
click at [82, 231] on img at bounding box center [82, 233] width 18 height 18
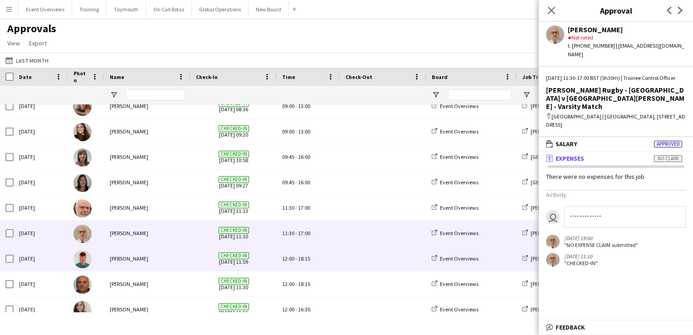
click at [79, 262] on img at bounding box center [82, 259] width 18 height 18
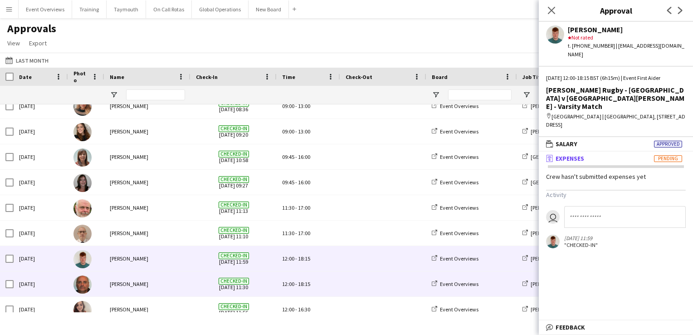
click at [81, 287] on img at bounding box center [82, 284] width 18 height 18
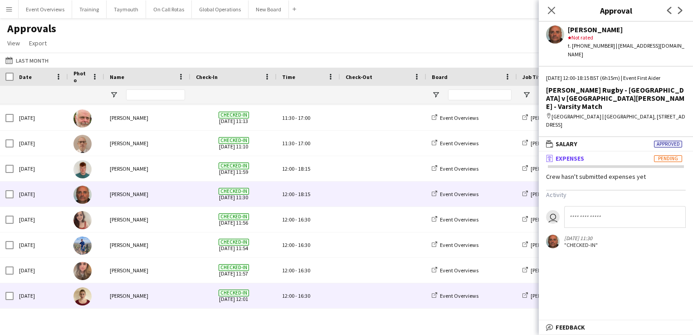
scroll to position [1269, 0]
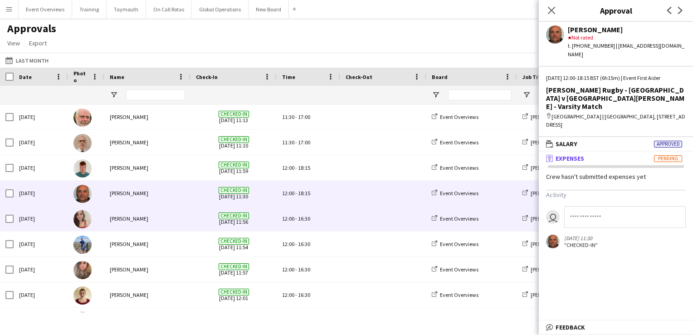
click at [84, 218] on img at bounding box center [82, 219] width 18 height 18
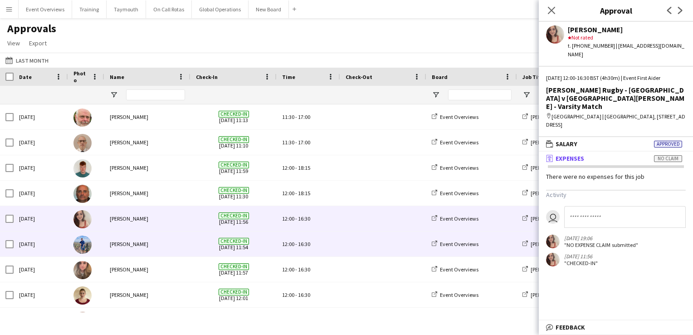
click at [81, 244] on img at bounding box center [82, 244] width 18 height 18
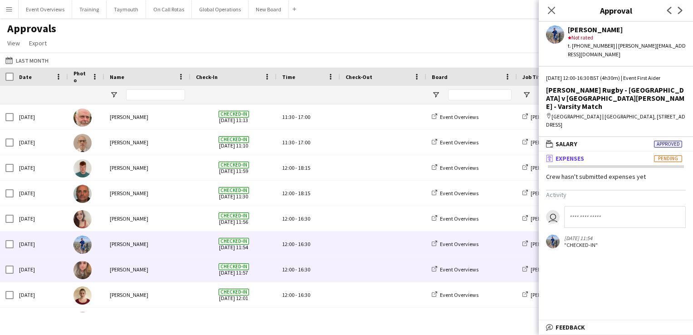
click at [82, 268] on img at bounding box center [82, 270] width 18 height 18
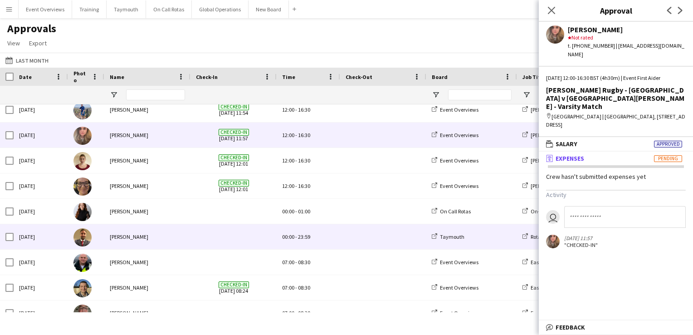
scroll to position [1405, 0]
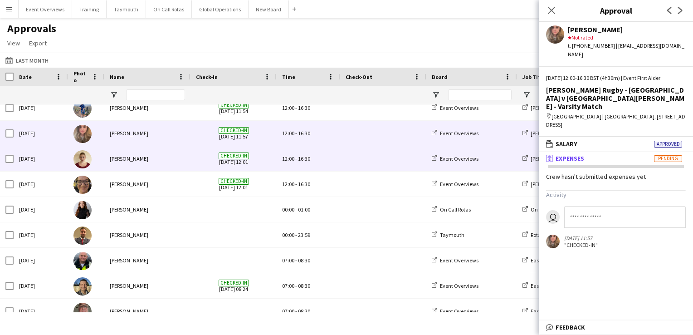
click at [84, 157] on img at bounding box center [82, 159] width 18 height 18
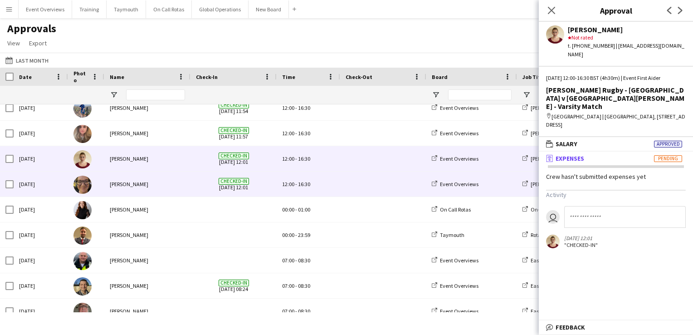
click at [79, 188] on img at bounding box center [82, 184] width 18 height 18
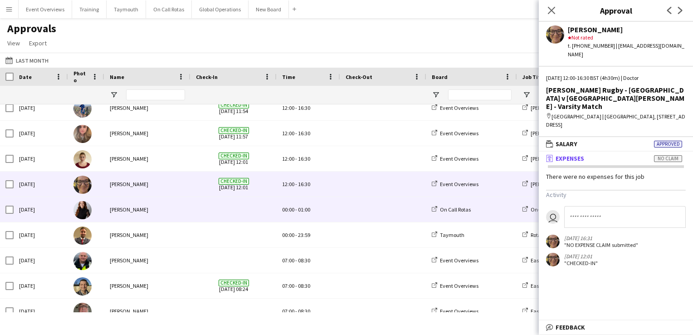
click at [81, 209] on img at bounding box center [82, 210] width 18 height 18
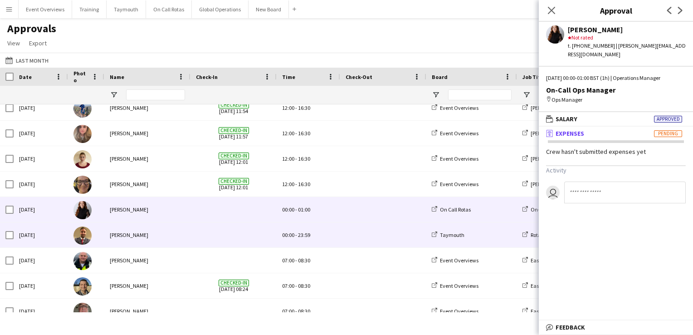
click at [77, 234] on img at bounding box center [82, 235] width 18 height 18
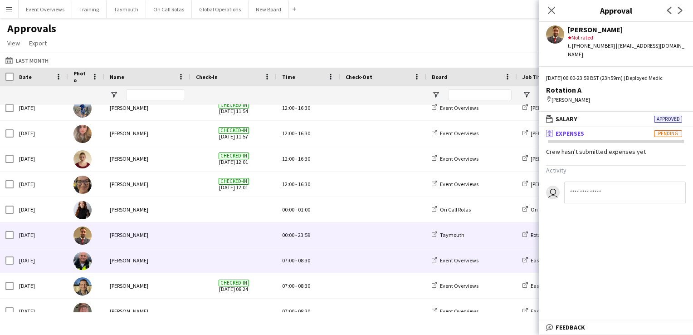
click at [86, 262] on img at bounding box center [82, 261] width 18 height 18
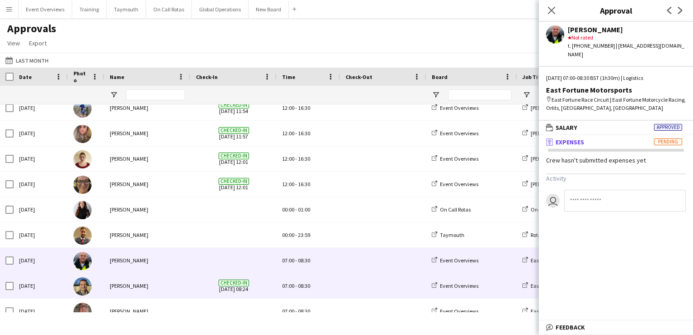
click at [83, 287] on img at bounding box center [82, 286] width 18 height 18
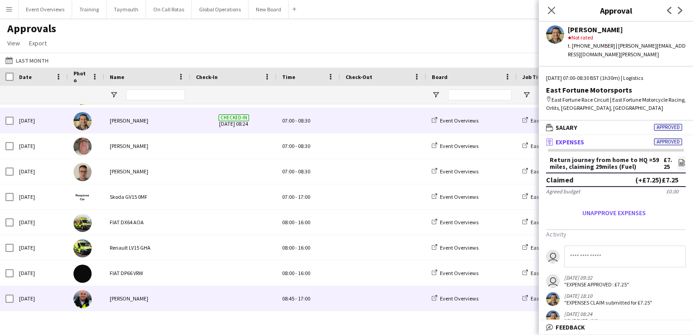
scroll to position [1587, 0]
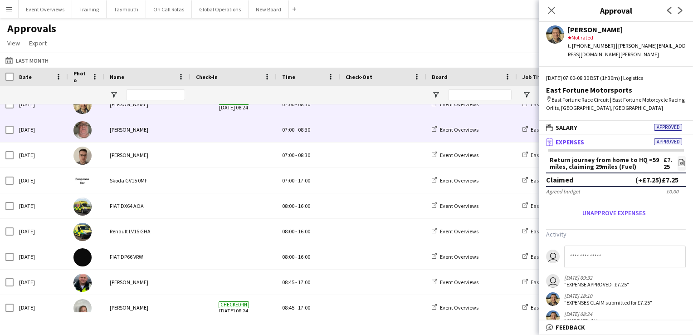
click at [83, 128] on img at bounding box center [82, 130] width 18 height 18
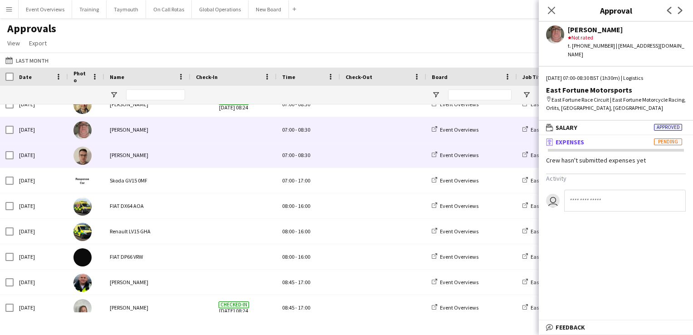
click at [81, 158] on img at bounding box center [82, 155] width 18 height 18
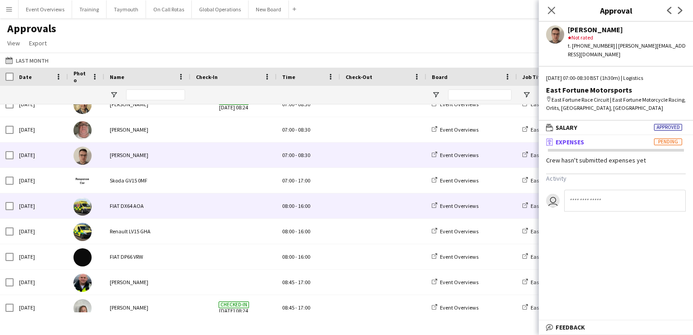
click at [81, 204] on img at bounding box center [82, 206] width 18 height 18
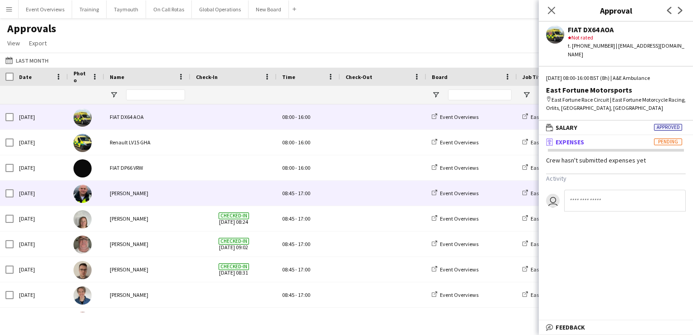
scroll to position [1677, 0]
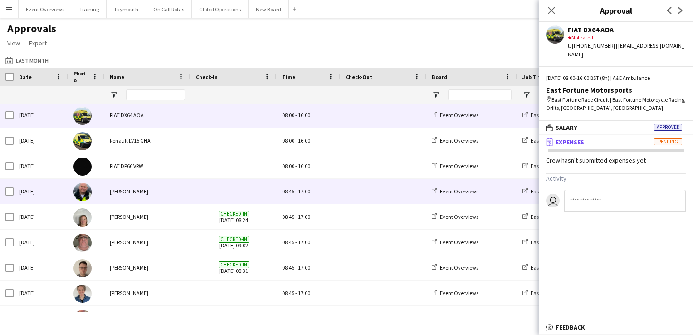
click at [78, 191] on img at bounding box center [82, 192] width 18 height 18
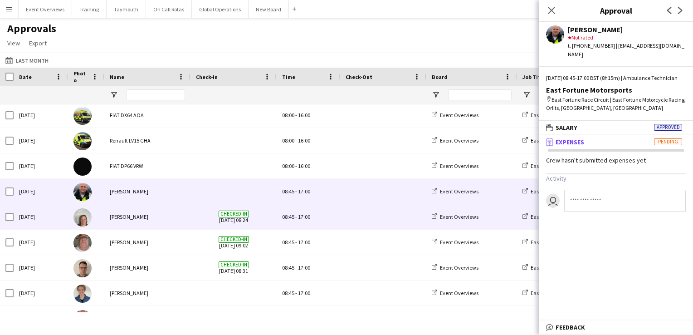
click at [80, 220] on img at bounding box center [82, 217] width 18 height 18
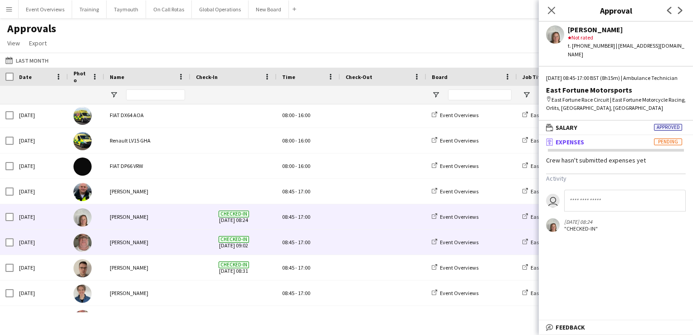
click at [83, 245] on img at bounding box center [82, 242] width 18 height 18
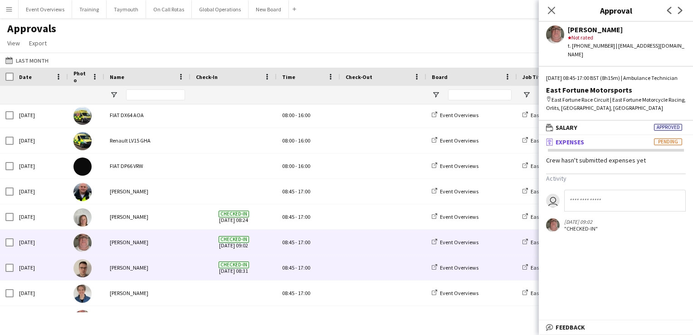
click at [85, 266] on img at bounding box center [82, 268] width 18 height 18
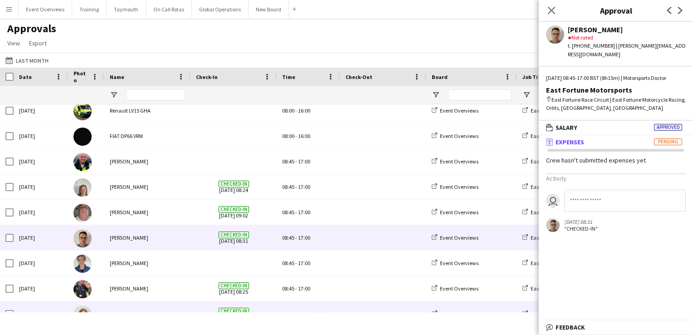
scroll to position [1762, 0]
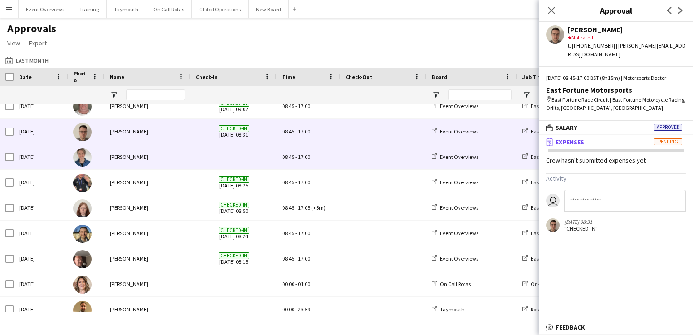
click at [80, 155] on img at bounding box center [82, 157] width 18 height 18
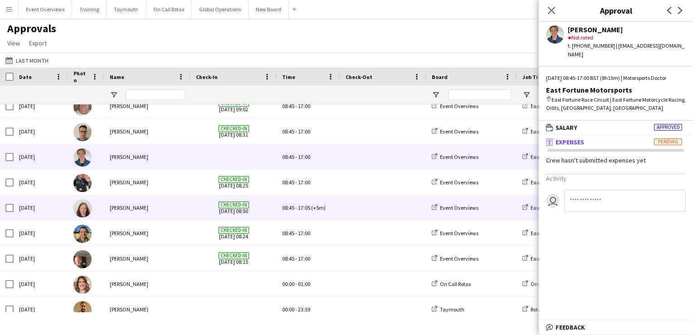
drag, startPoint x: 80, startPoint y: 208, endPoint x: 79, endPoint y: 222, distance: 14.5
click at [80, 208] on img at bounding box center [82, 208] width 18 height 18
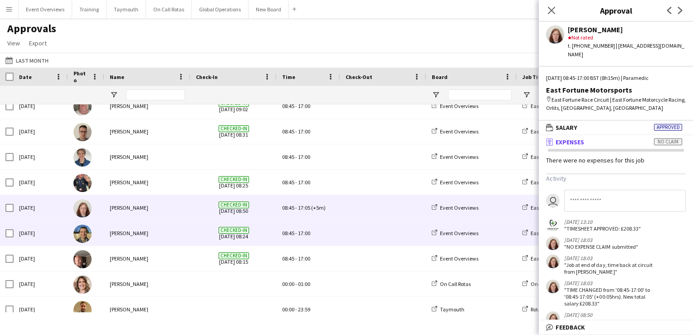
click at [86, 233] on img at bounding box center [82, 233] width 18 height 18
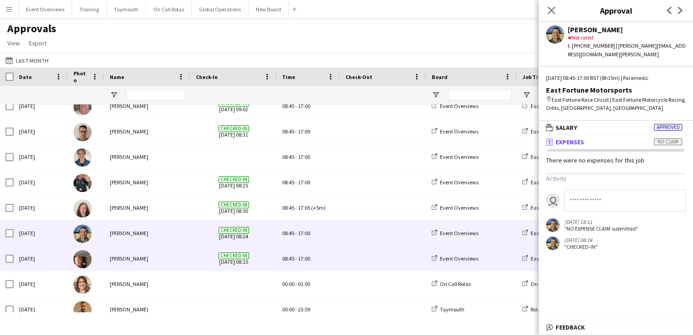
click at [80, 258] on img at bounding box center [82, 259] width 18 height 18
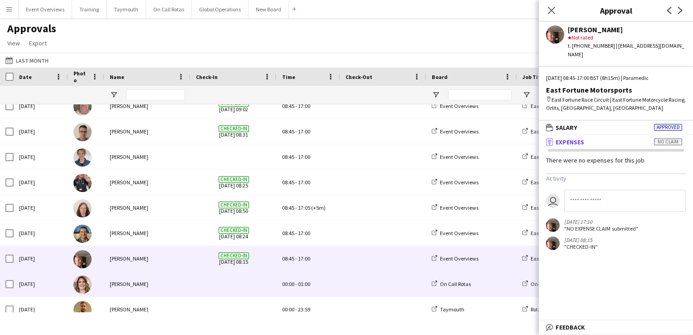
click at [84, 282] on img at bounding box center [82, 284] width 18 height 18
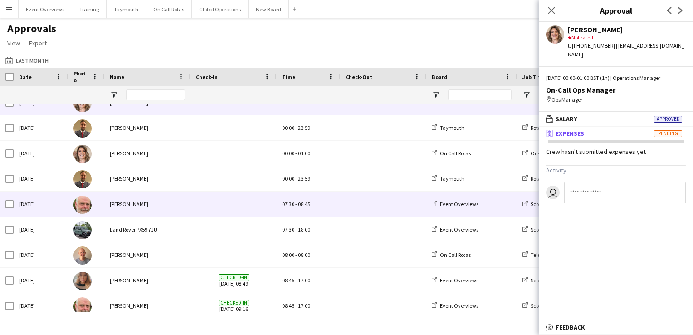
click at [81, 203] on img at bounding box center [82, 204] width 18 height 18
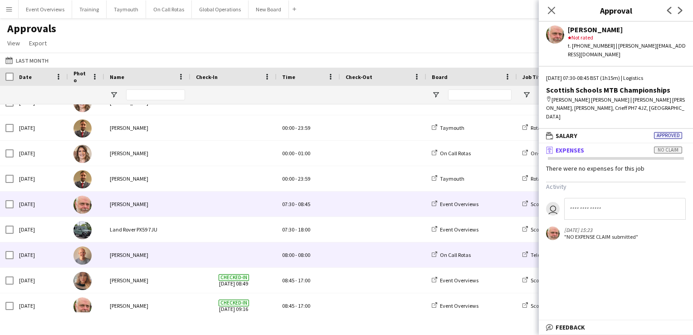
click at [85, 258] on img at bounding box center [82, 255] width 18 height 18
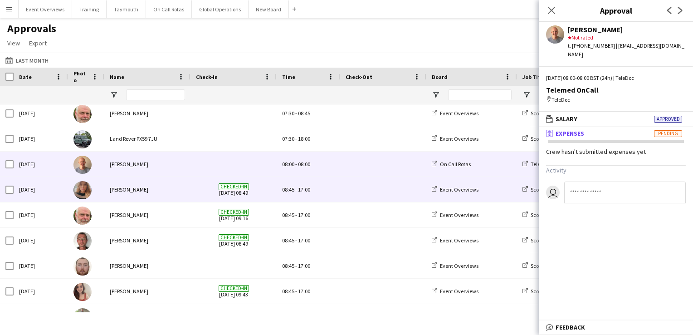
click at [83, 191] on img at bounding box center [82, 190] width 18 height 18
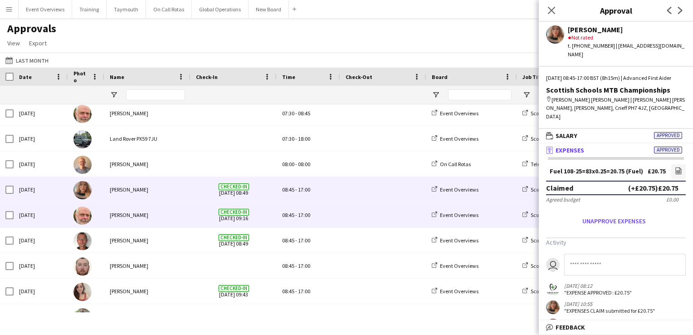
click at [82, 218] on img at bounding box center [82, 215] width 18 height 18
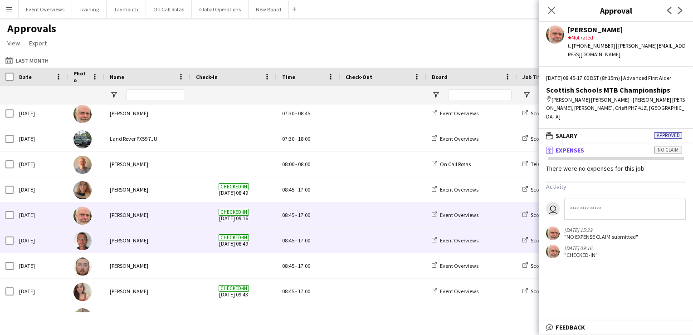
click at [83, 242] on img at bounding box center [82, 241] width 18 height 18
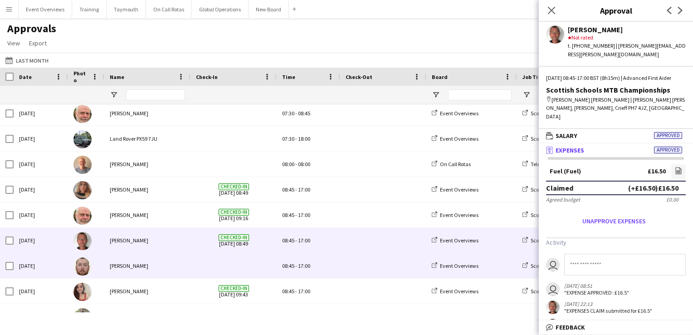
click at [84, 266] on img at bounding box center [82, 266] width 18 height 18
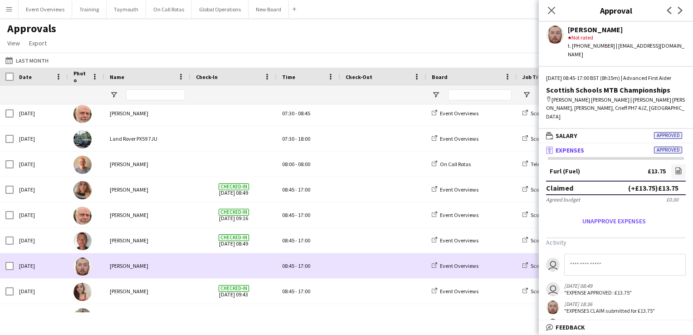
scroll to position [2140, 0]
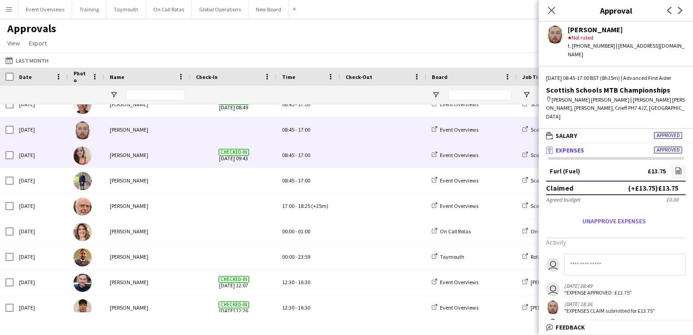
click at [83, 157] on img at bounding box center [82, 155] width 18 height 18
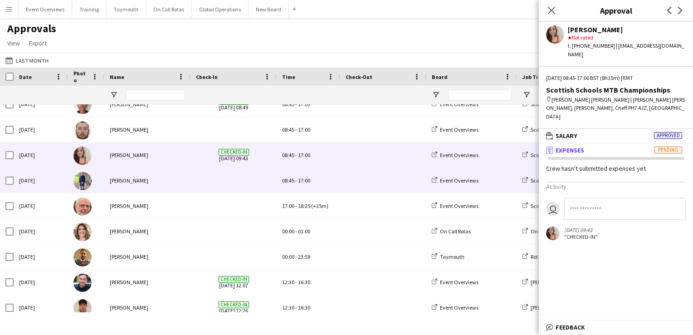
click at [85, 181] on img at bounding box center [82, 181] width 18 height 18
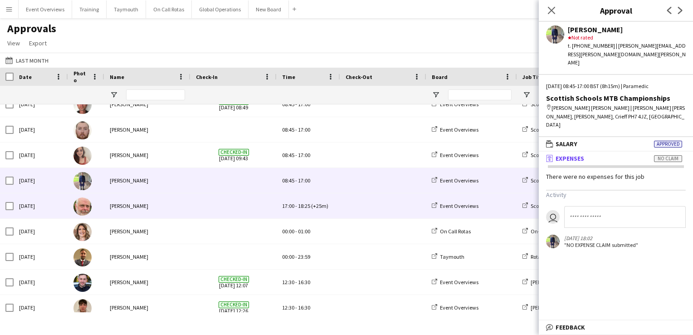
click at [83, 207] on img at bounding box center [82, 206] width 18 height 18
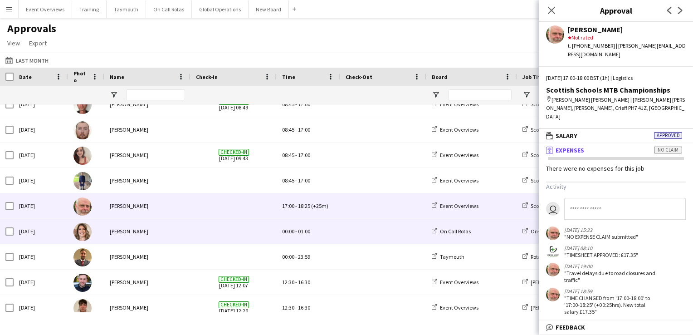
click at [83, 232] on img at bounding box center [82, 232] width 18 height 18
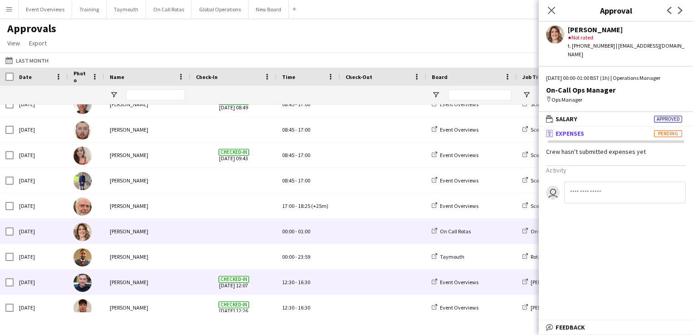
click at [83, 285] on img at bounding box center [82, 282] width 18 height 18
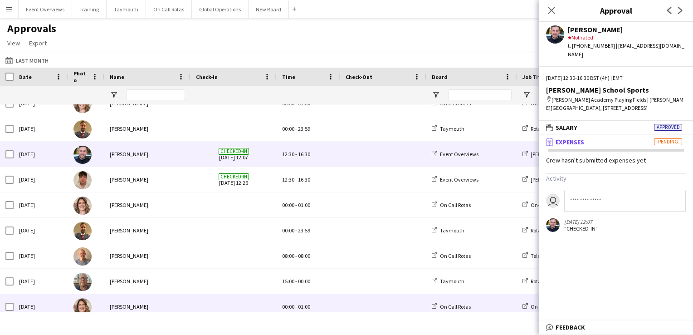
scroll to position [2403, 0]
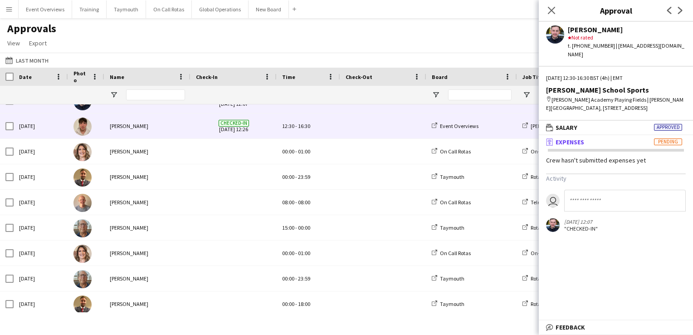
click at [83, 124] on img at bounding box center [82, 126] width 18 height 18
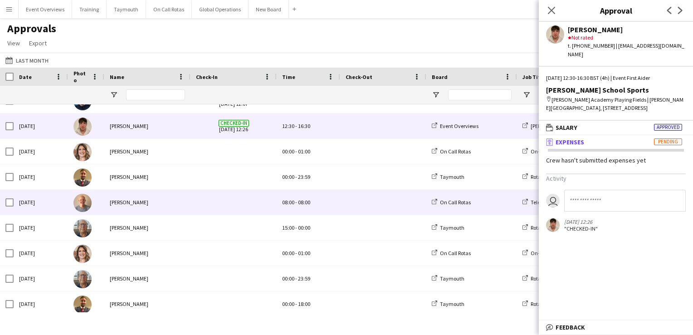
click at [80, 206] on img at bounding box center [82, 203] width 18 height 18
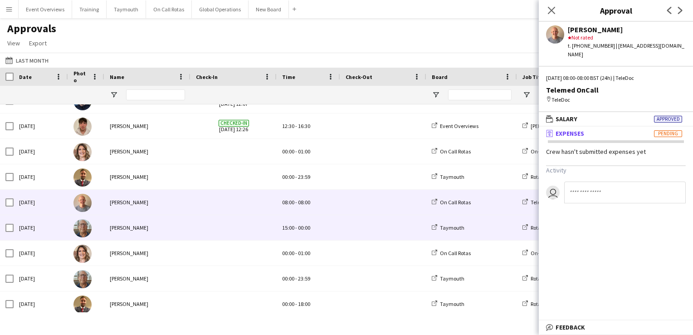
click at [83, 230] on img at bounding box center [82, 228] width 18 height 18
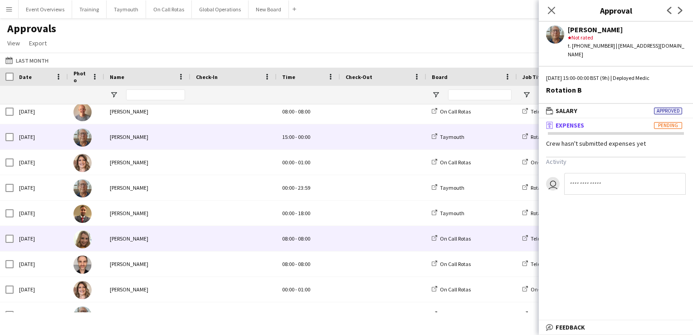
scroll to position [2539, 0]
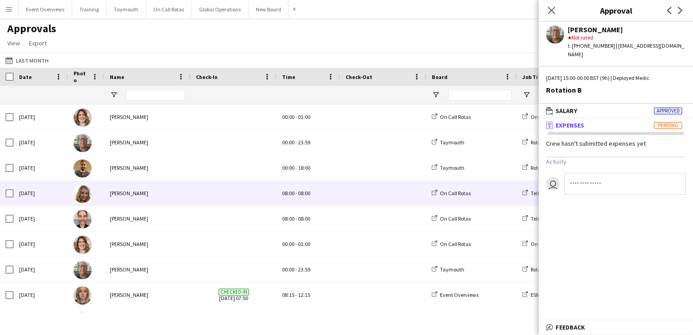
click at [83, 193] on img at bounding box center [82, 194] width 18 height 18
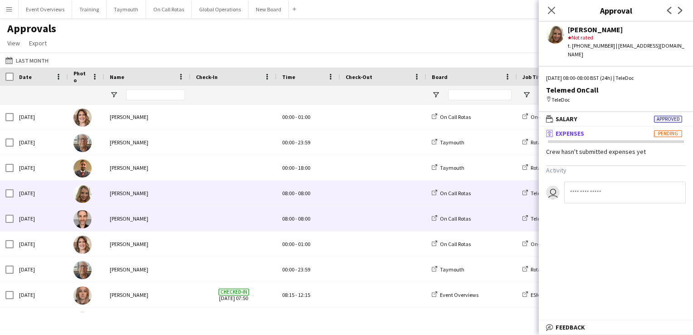
click at [85, 219] on img at bounding box center [82, 219] width 18 height 18
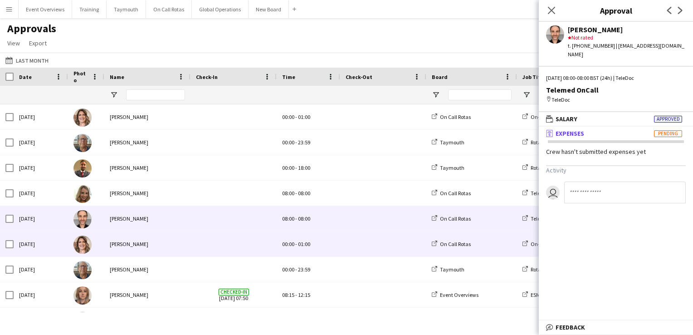
click at [85, 243] on img at bounding box center [82, 244] width 18 height 18
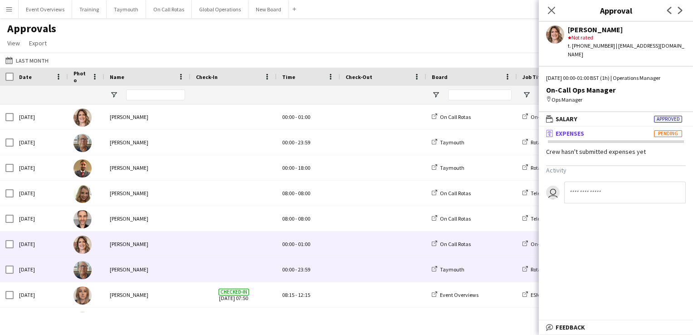
click at [81, 267] on img at bounding box center [82, 270] width 18 height 18
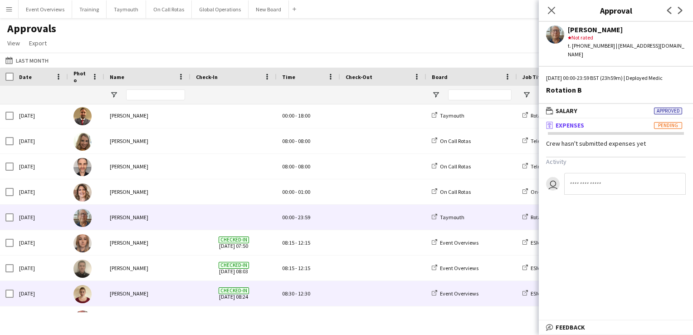
scroll to position [2629, 0]
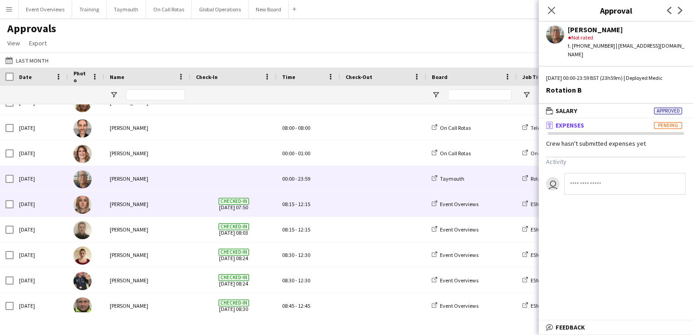
click at [83, 206] on img at bounding box center [82, 204] width 18 height 18
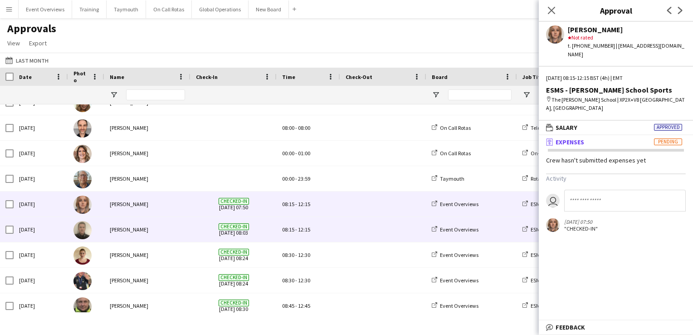
click at [80, 235] on img at bounding box center [82, 230] width 18 height 18
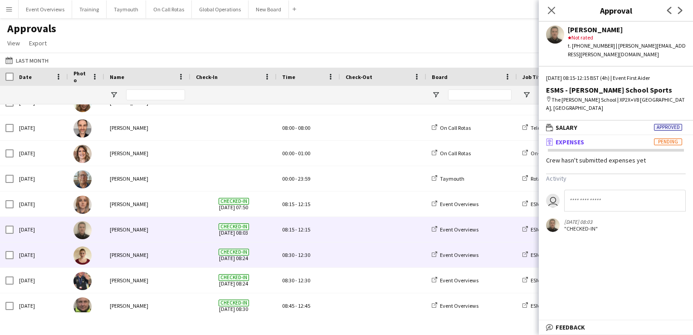
click at [83, 258] on img at bounding box center [82, 255] width 18 height 18
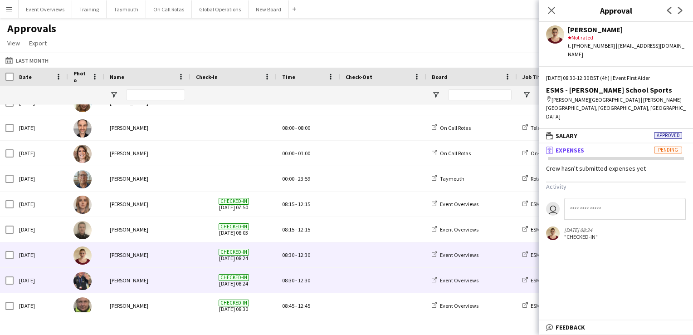
click at [79, 283] on img at bounding box center [82, 281] width 18 height 18
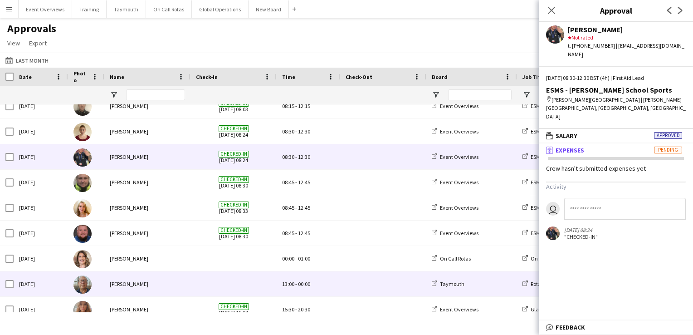
scroll to position [2765, 0]
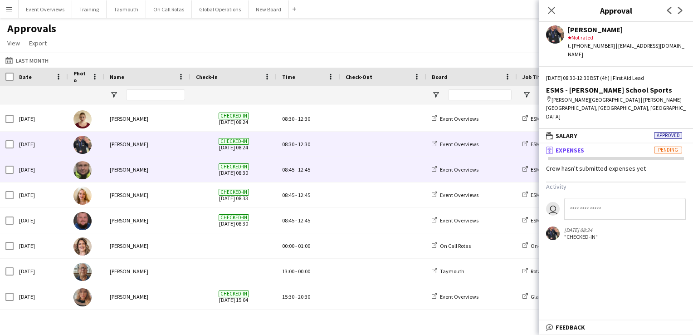
click at [83, 170] on img at bounding box center [82, 170] width 18 height 18
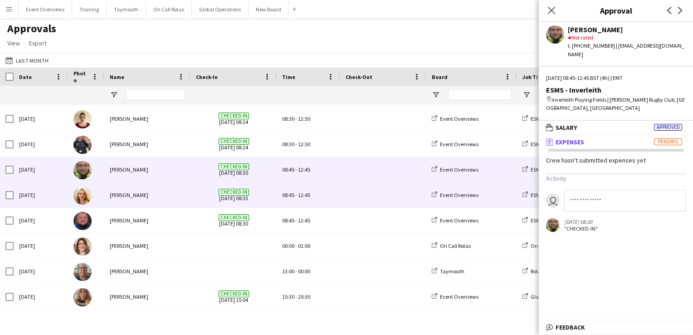
click at [83, 198] on img at bounding box center [82, 195] width 18 height 18
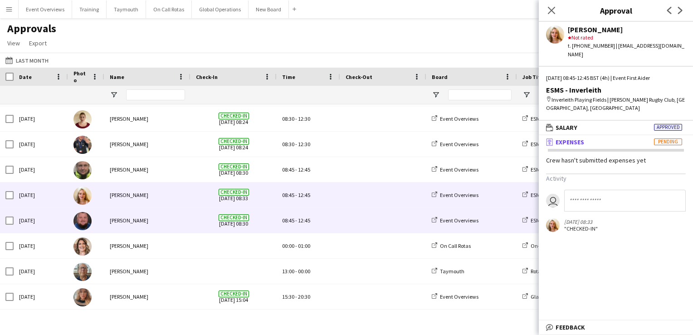
click at [83, 222] on img at bounding box center [82, 221] width 18 height 18
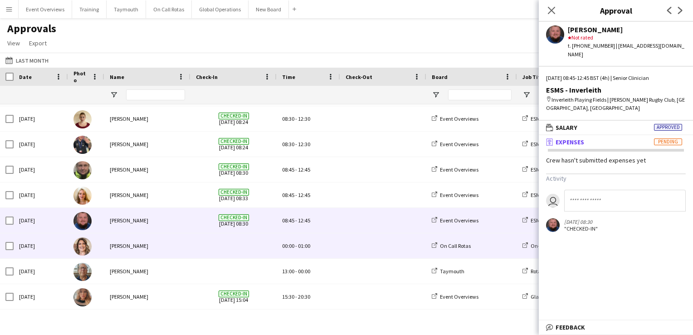
click at [83, 243] on img at bounding box center [82, 246] width 18 height 18
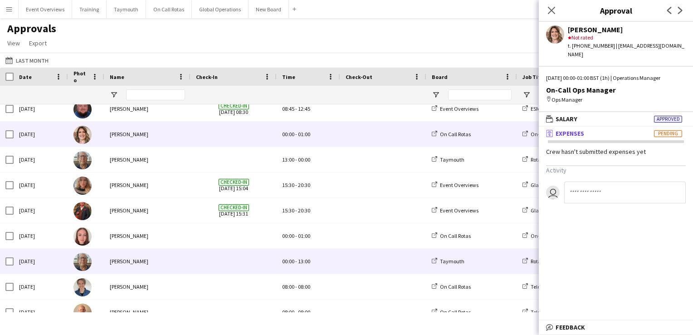
scroll to position [2901, 0]
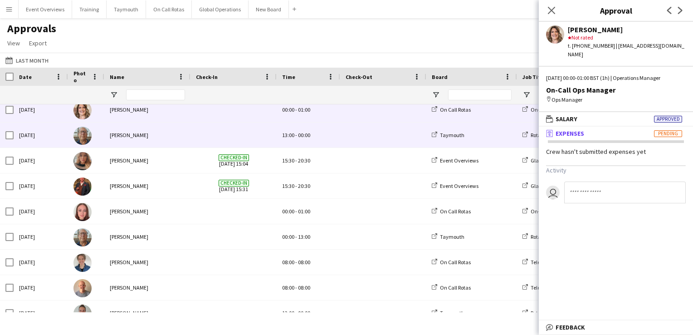
click at [83, 138] on img at bounding box center [82, 135] width 18 height 18
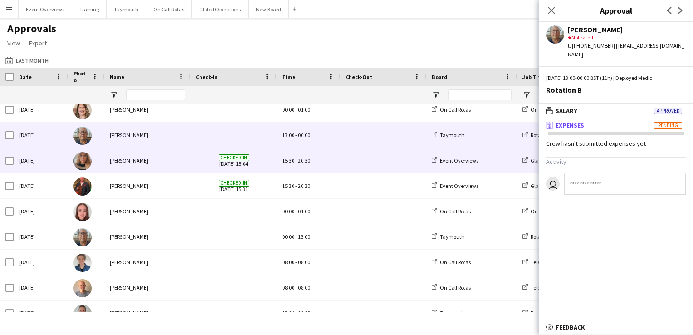
click at [84, 165] on img at bounding box center [82, 161] width 18 height 18
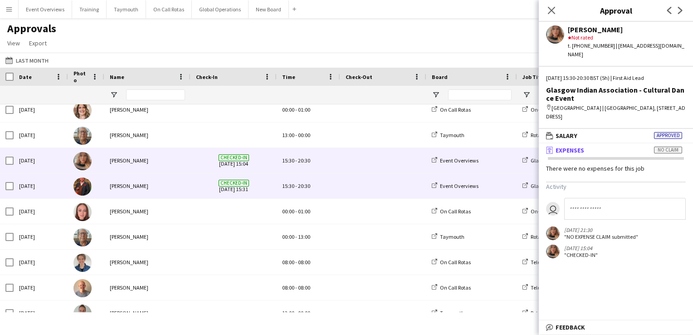
click at [83, 185] on img at bounding box center [82, 186] width 18 height 18
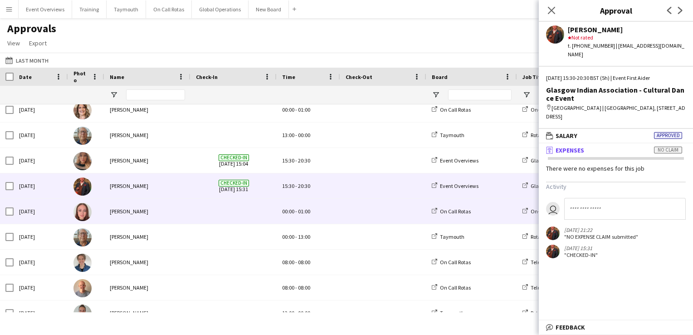
click at [80, 212] on img at bounding box center [82, 212] width 18 height 18
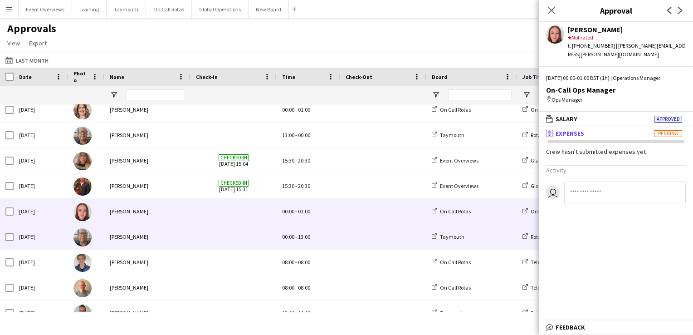
click at [83, 242] on img at bounding box center [82, 237] width 18 height 18
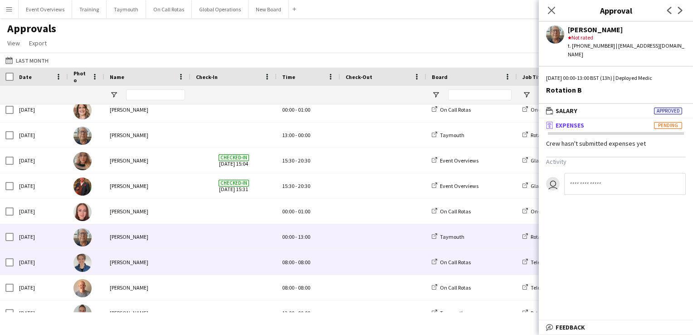
click at [84, 260] on img at bounding box center [82, 262] width 18 height 18
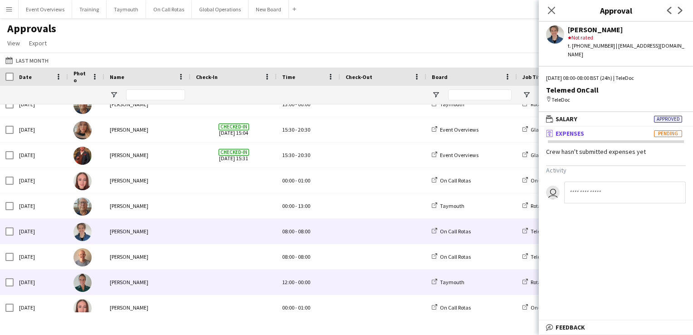
scroll to position [2983, 0]
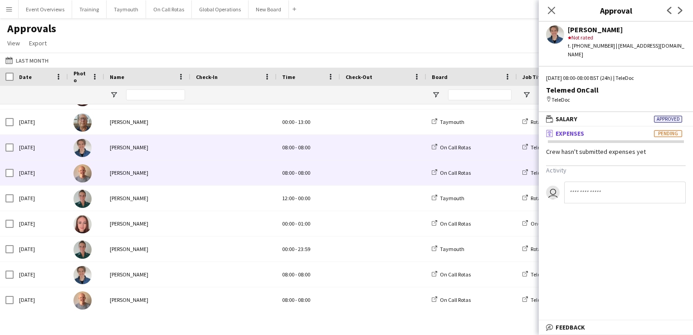
click at [88, 172] on img at bounding box center [82, 173] width 18 height 18
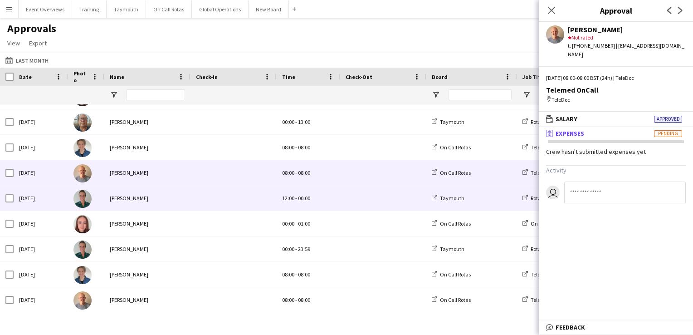
click at [87, 197] on img at bounding box center [82, 199] width 18 height 18
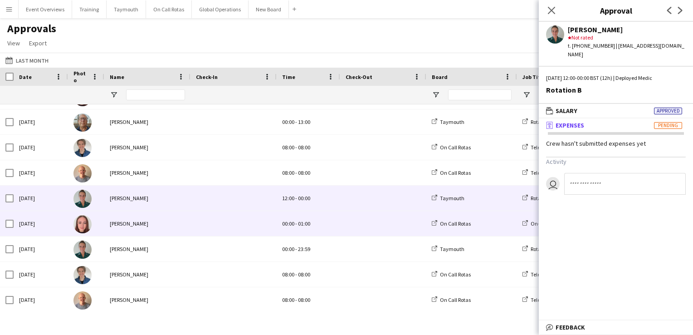
click at [84, 225] on img at bounding box center [82, 224] width 18 height 18
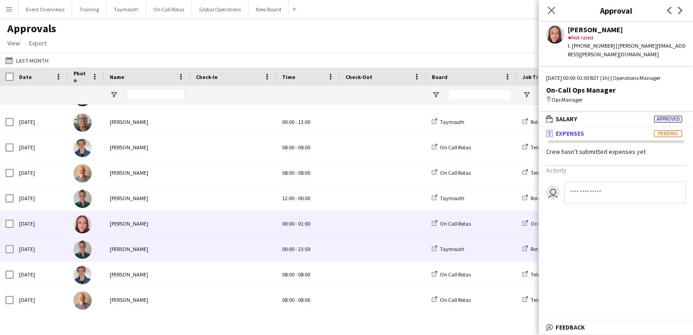
click at [85, 246] on img at bounding box center [82, 249] width 18 height 18
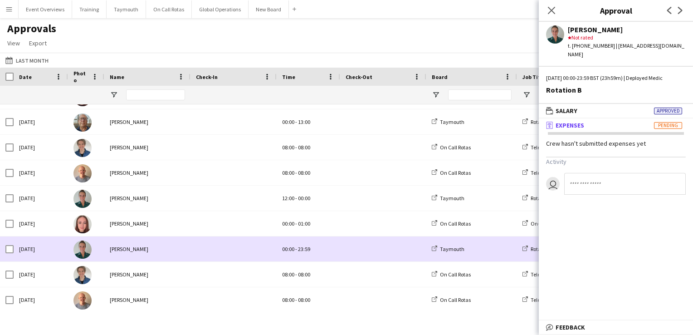
click at [83, 252] on img at bounding box center [82, 249] width 18 height 18
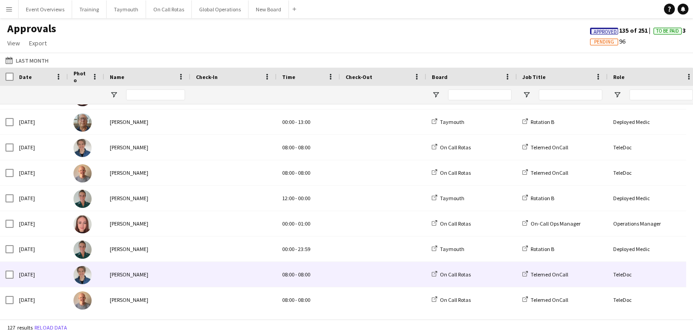
click at [83, 275] on img at bounding box center [82, 275] width 18 height 18
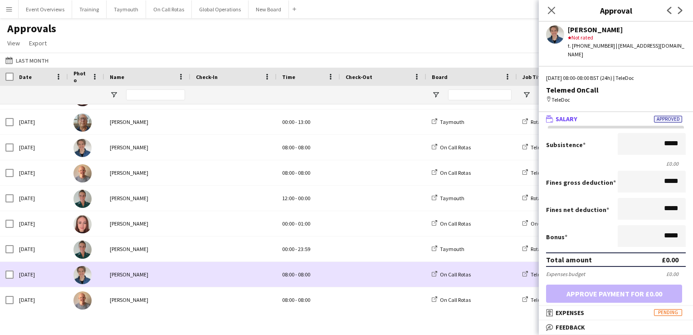
click at [80, 279] on img at bounding box center [82, 275] width 18 height 18
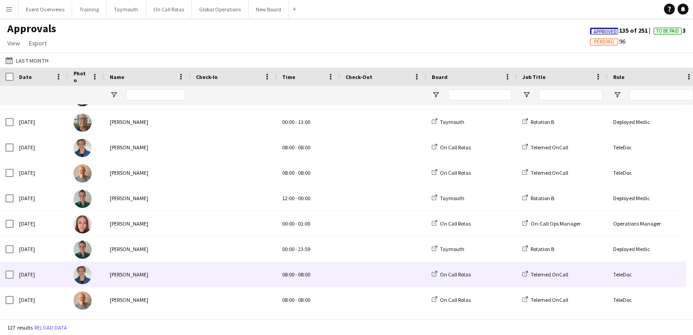
click at [80, 279] on img at bounding box center [82, 275] width 18 height 18
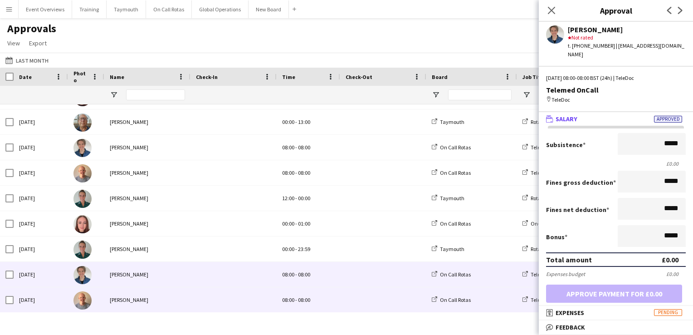
click at [82, 298] on img at bounding box center [82, 300] width 18 height 18
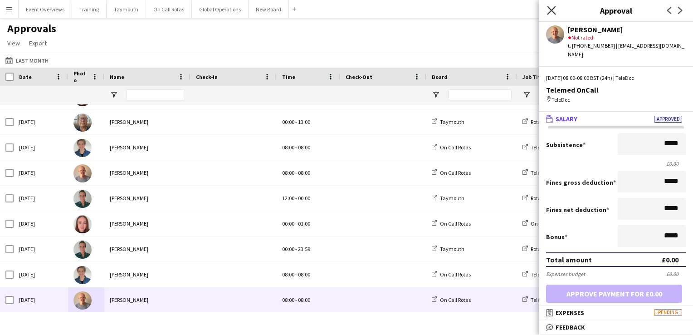
click at [550, 12] on icon "Close pop-in" at bounding box center [551, 10] width 9 height 9
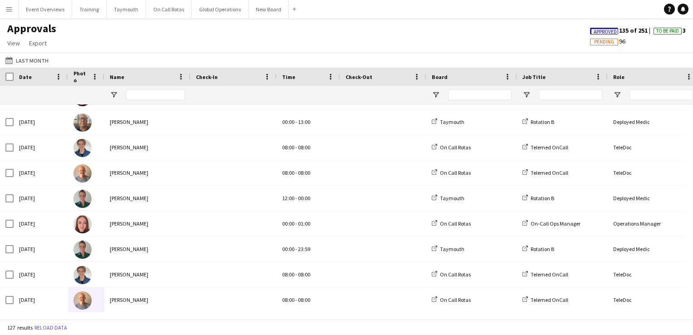
click at [671, 30] on span "To Be Paid" at bounding box center [667, 31] width 23 height 6
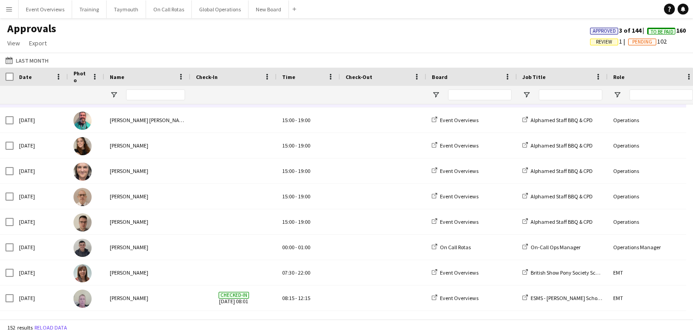
scroll to position [2608, 0]
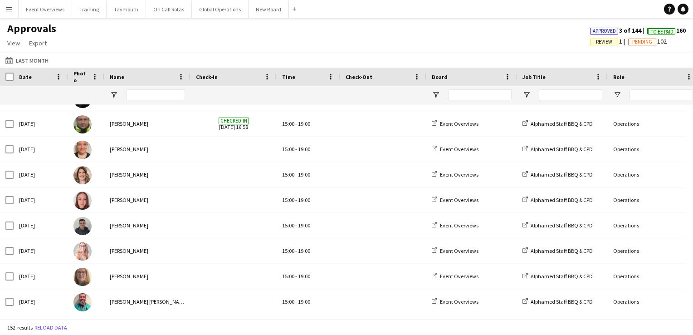
click at [11, 5] on app-icon "Menu" at bounding box center [8, 8] width 7 height 7
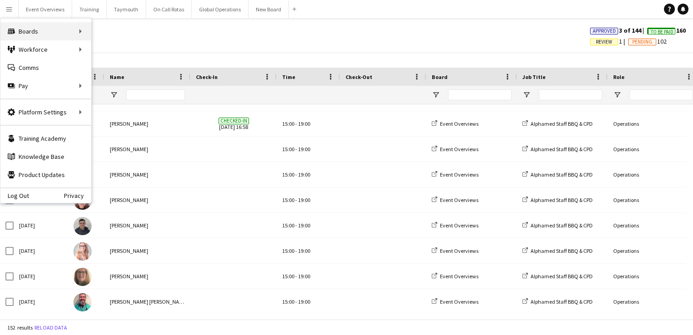
click at [25, 28] on div "Boards Boards" at bounding box center [45, 31] width 91 height 18
click at [47, 28] on div "Boards Boards" at bounding box center [45, 31] width 91 height 18
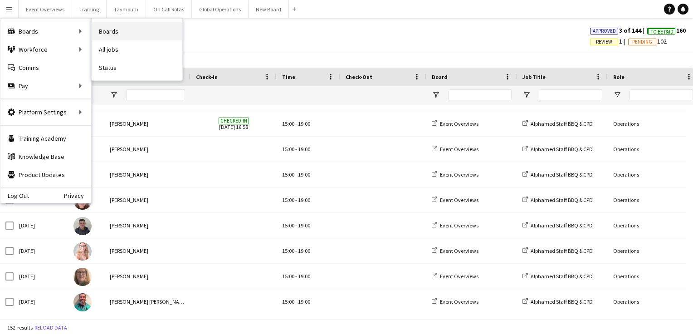
click at [120, 29] on link "Boards" at bounding box center [137, 31] width 91 height 18
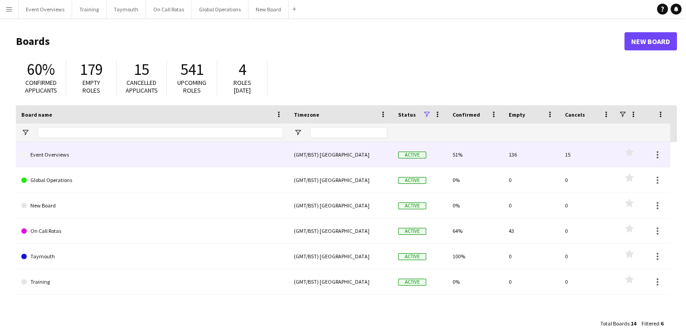
click at [49, 154] on link "Event Overviews" at bounding box center [152, 154] width 262 height 25
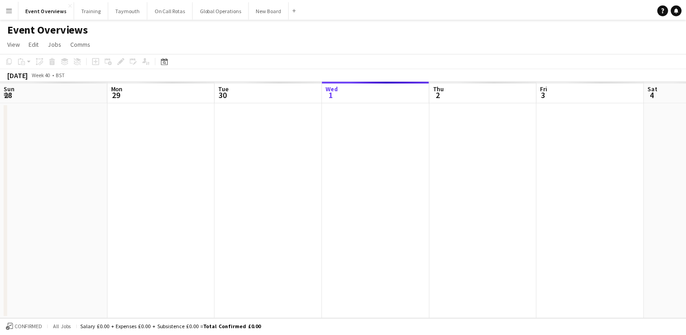
scroll to position [0, 217]
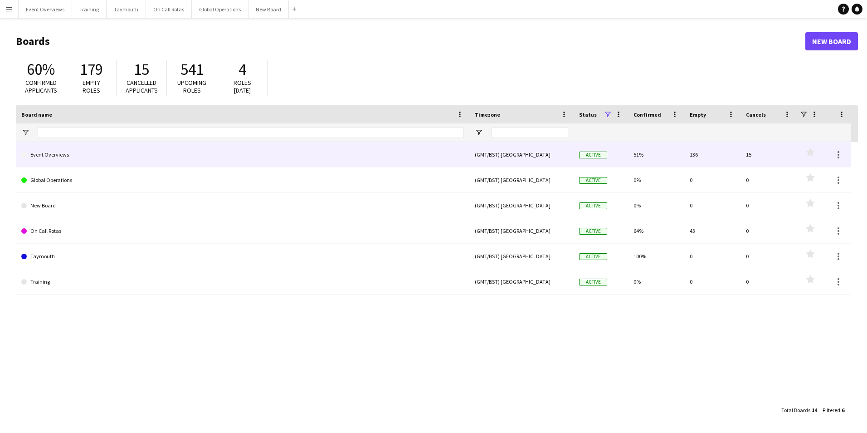
click at [52, 154] on link "Event Overviews" at bounding box center [242, 154] width 442 height 25
